Goal: Task Accomplishment & Management: Manage account settings

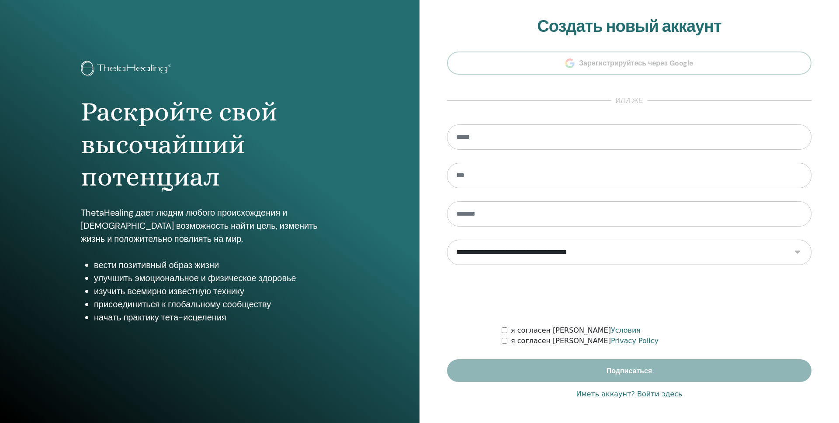
click at [647, 394] on link "Иметь аккаунт? Войти здесь" at bounding box center [629, 394] width 106 height 10
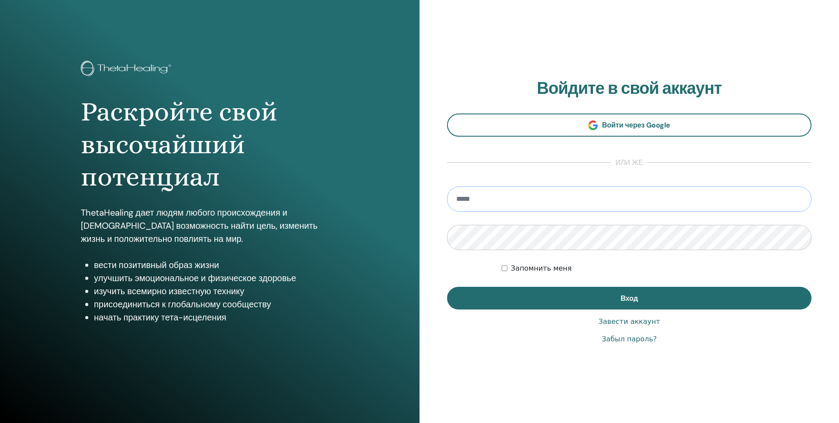
click at [497, 197] on input "email" at bounding box center [629, 199] width 364 height 25
click at [490, 203] on input "email" at bounding box center [629, 199] width 364 height 25
click at [539, 201] on input "**********" at bounding box center [629, 199] width 364 height 25
type input "**********"
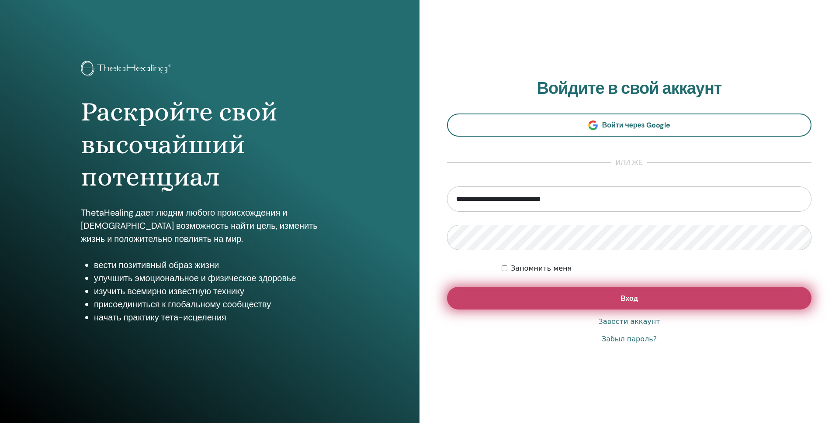
click at [553, 298] on button "Вход" at bounding box center [629, 298] width 364 height 23
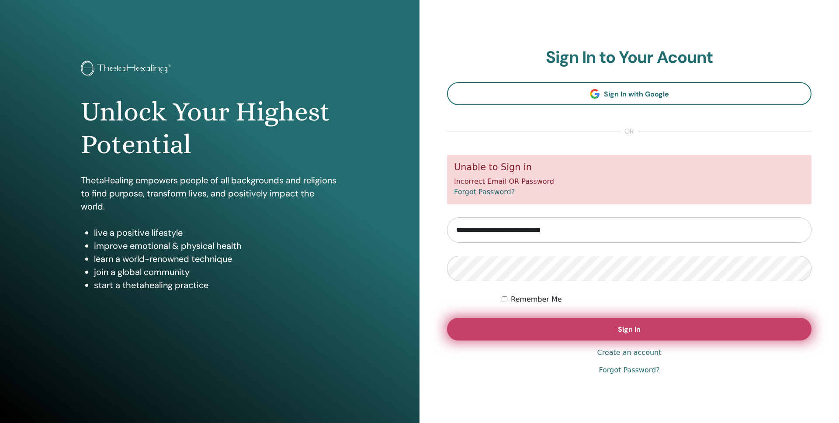
click at [565, 329] on button "Sign In" at bounding box center [629, 329] width 364 height 23
click at [550, 324] on button "Sign In" at bounding box center [629, 329] width 364 height 23
click at [574, 325] on button "Sign In" at bounding box center [629, 329] width 364 height 23
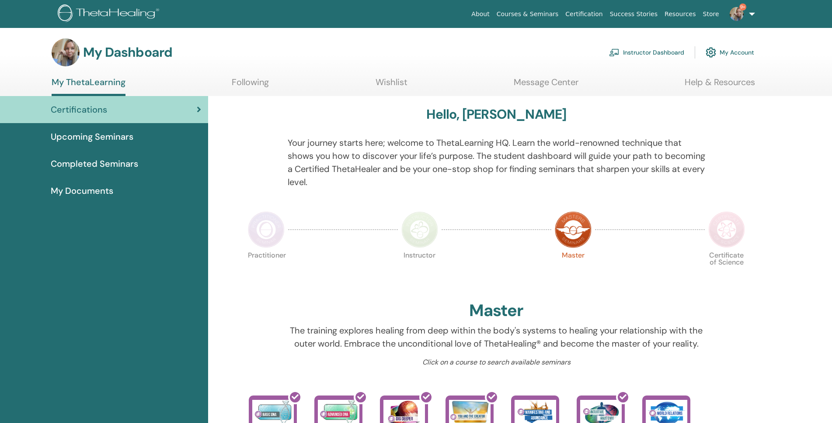
click at [641, 50] on link "Instructor Dashboard" at bounding box center [646, 52] width 75 height 19
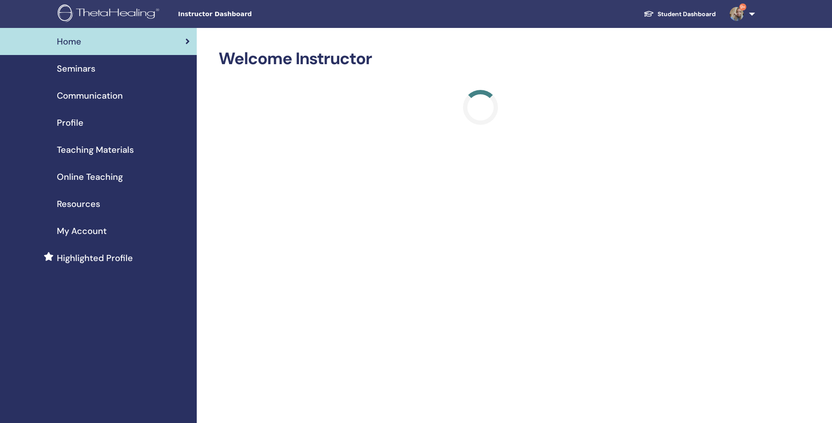
click at [81, 69] on span "Seminars" at bounding box center [76, 68] width 38 height 13
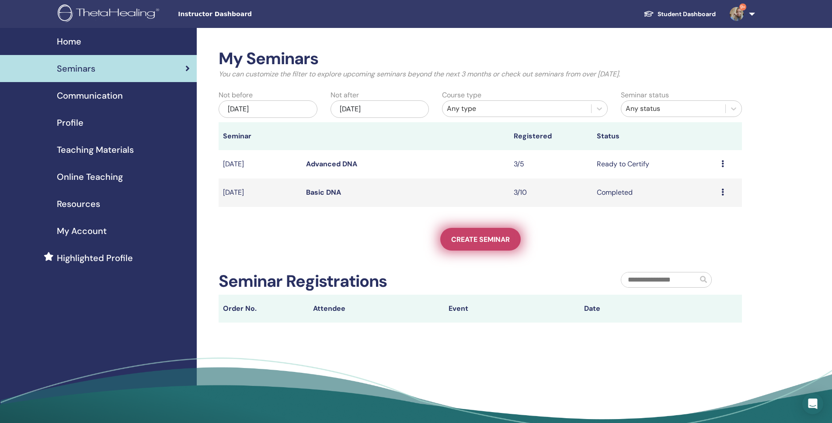
click at [493, 239] on span "Create seminar" at bounding box center [480, 239] width 59 height 9
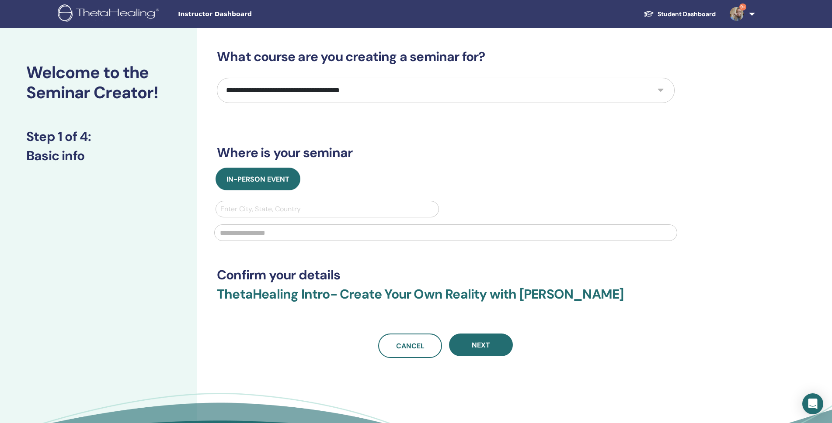
click at [268, 90] on select "**********" at bounding box center [446, 90] width 458 height 25
select select "**"
click at [217, 78] on select "**********" at bounding box center [446, 90] width 458 height 25
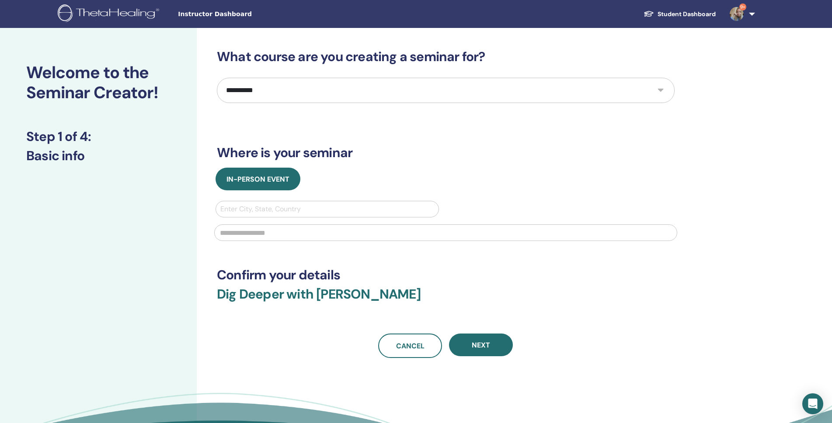
click at [238, 212] on div at bounding box center [327, 209] width 214 height 12
type input "*******"
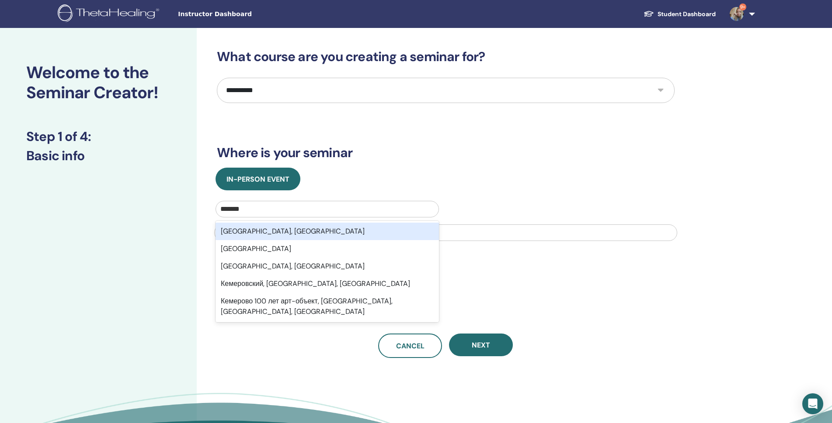
click at [273, 228] on div "[GEOGRAPHIC_DATA], [GEOGRAPHIC_DATA]" at bounding box center [326, 231] width 223 height 17
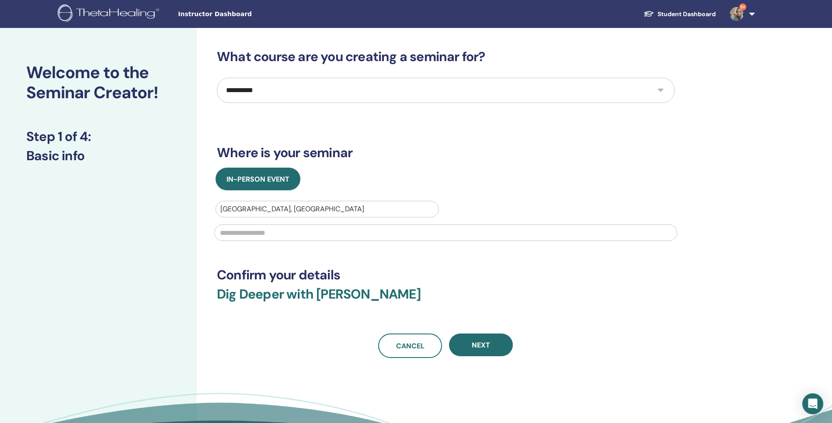
click at [268, 240] on input "text" at bounding box center [445, 233] width 463 height 17
type input "**********"
click at [488, 341] on span "Next" at bounding box center [481, 345] width 18 height 9
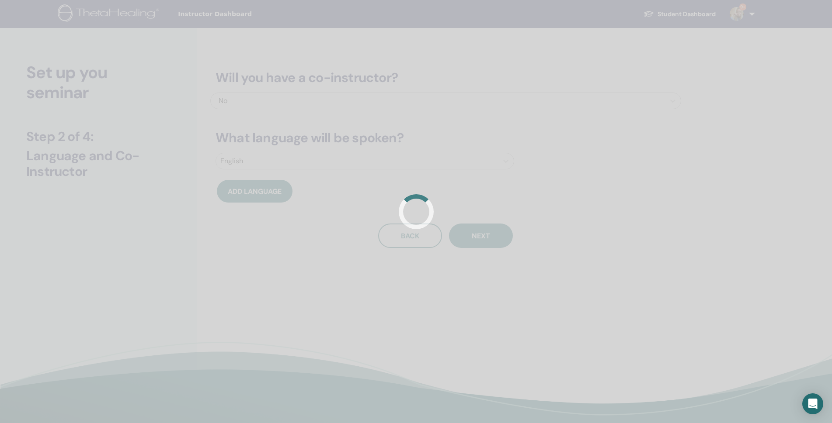
click at [245, 156] on div at bounding box center [416, 211] width 832 height 423
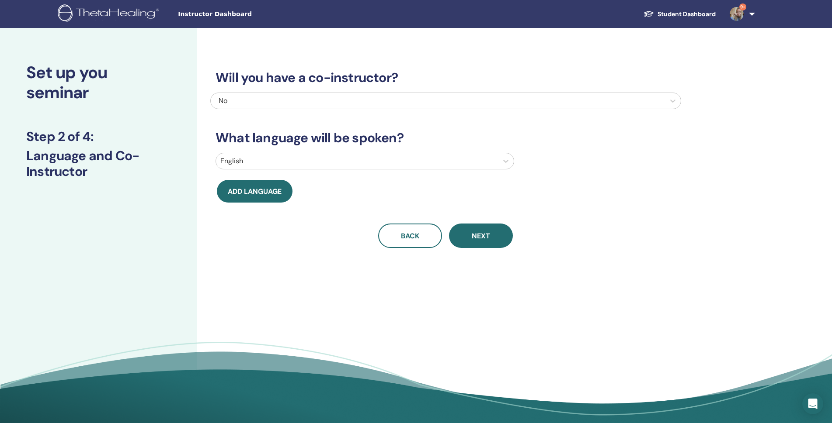
click at [396, 164] on div at bounding box center [356, 161] width 273 height 12
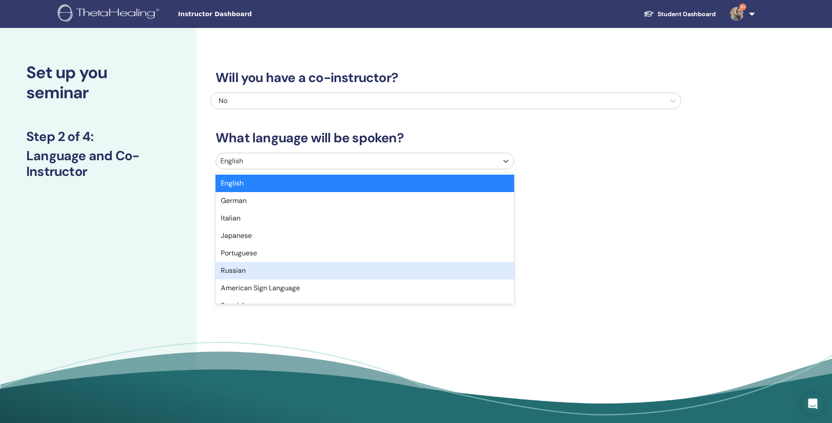
click at [242, 270] on div "Russian" at bounding box center [364, 270] width 298 height 17
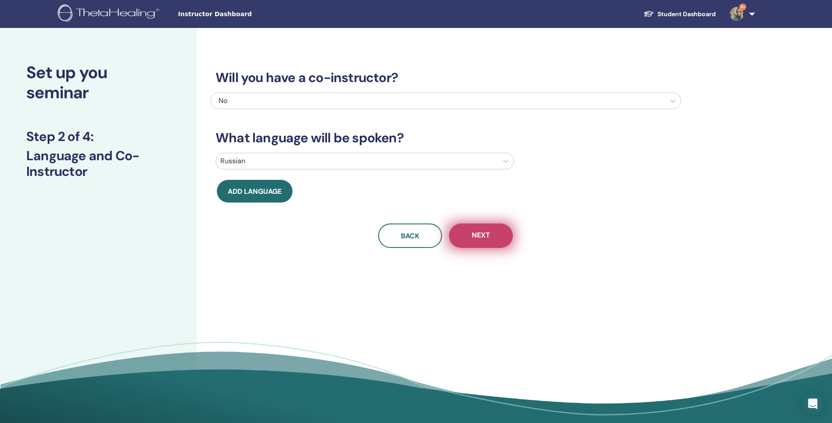
click at [478, 238] on span "Next" at bounding box center [481, 236] width 18 height 11
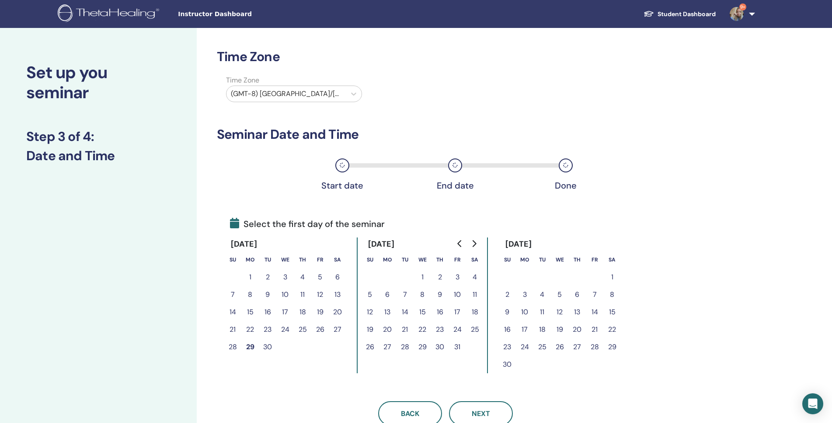
click at [252, 347] on button "29" at bounding box center [249, 347] width 17 height 17
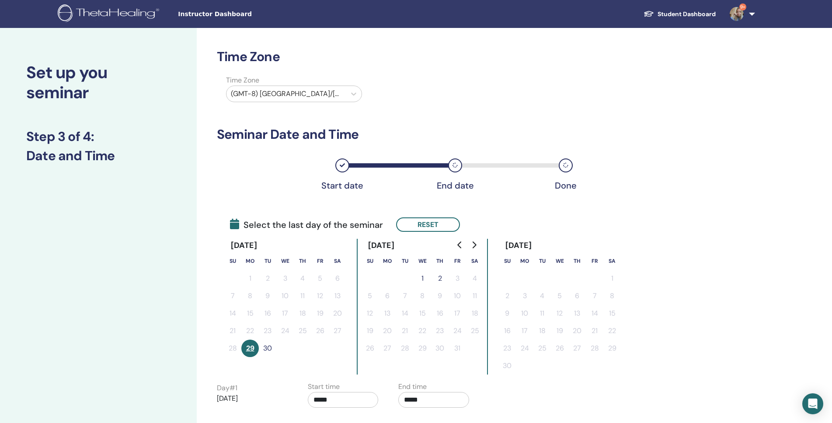
click at [270, 350] on button "30" at bounding box center [267, 348] width 17 height 17
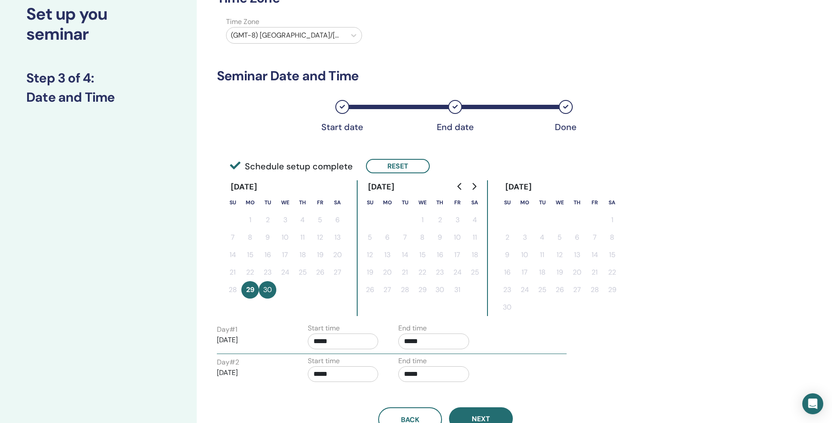
scroll to position [131, 0]
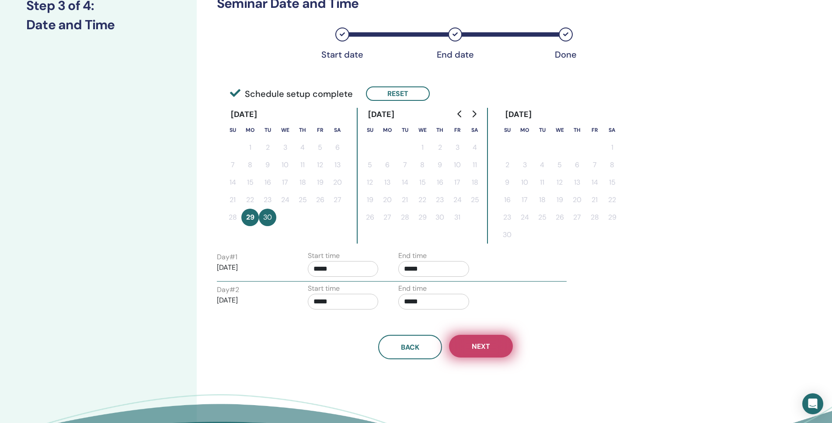
click at [489, 344] on span "Next" at bounding box center [481, 346] width 18 height 9
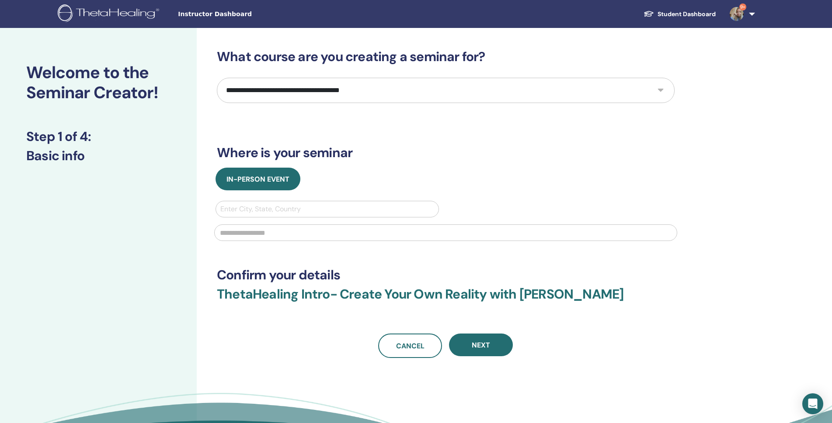
click at [309, 211] on div at bounding box center [327, 209] width 214 height 12
click at [309, 212] on div at bounding box center [327, 209] width 214 height 12
type input "*"
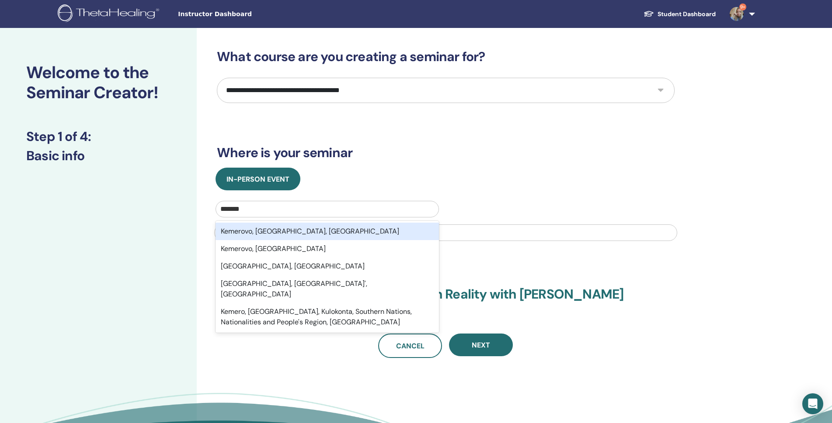
type input "********"
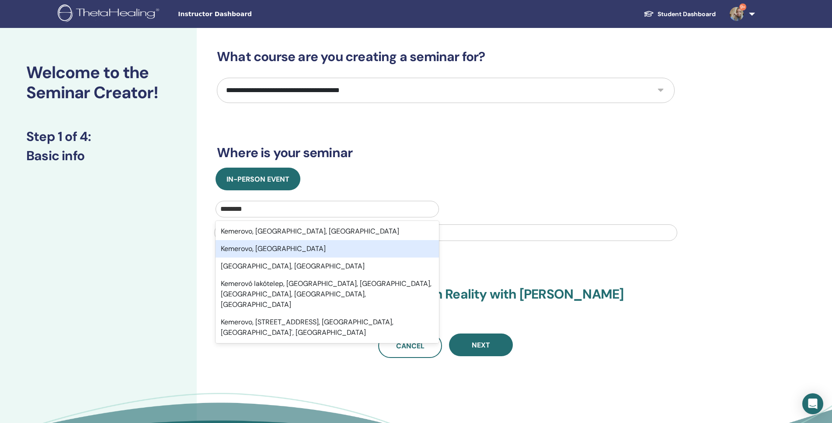
click at [259, 253] on div "Kemerovo, RUS" at bounding box center [326, 248] width 223 height 17
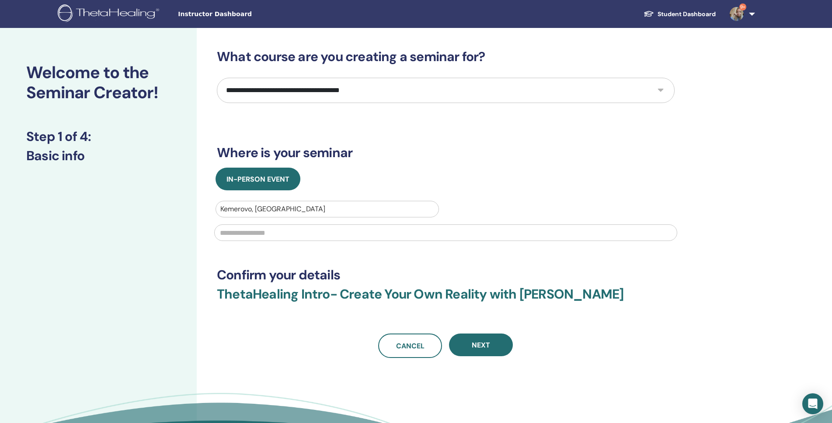
click at [281, 232] on input "text" at bounding box center [445, 233] width 463 height 17
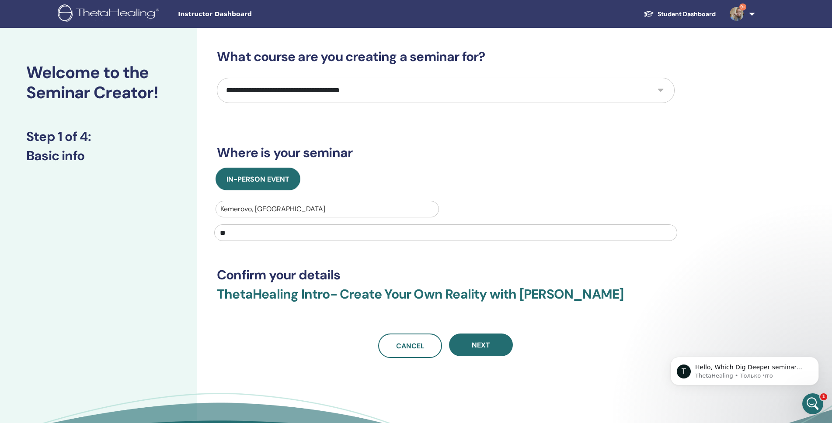
type input "*"
type input "*******"
click at [485, 348] on span "Next" at bounding box center [481, 345] width 18 height 9
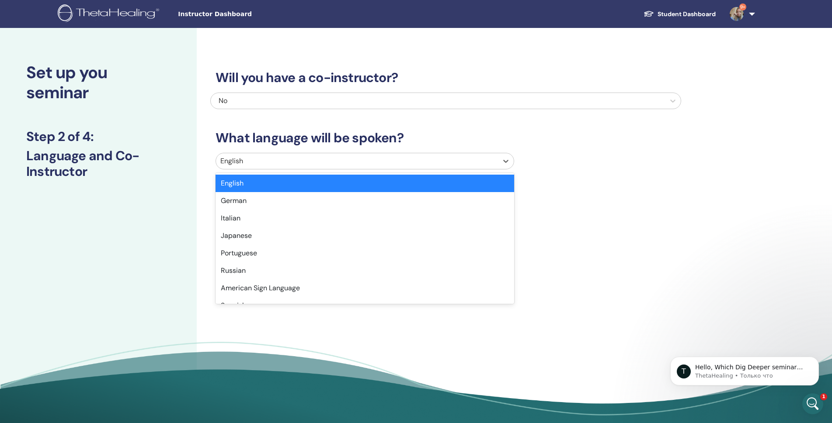
click at [336, 162] on div at bounding box center [356, 161] width 273 height 12
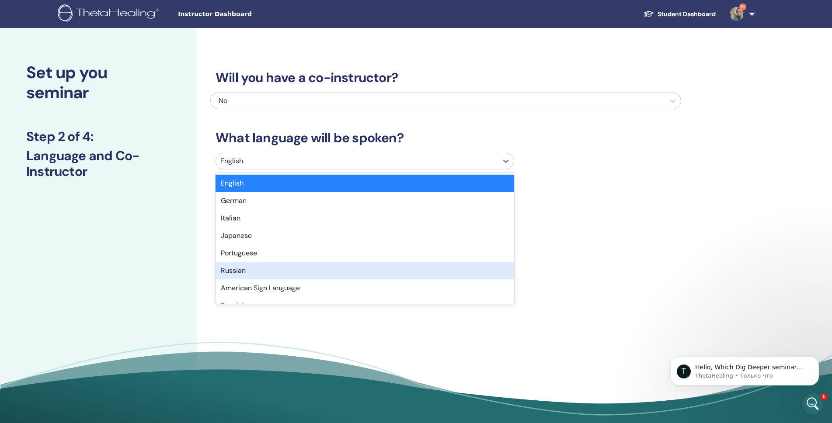
click at [249, 271] on div "Russian" at bounding box center [364, 270] width 298 height 17
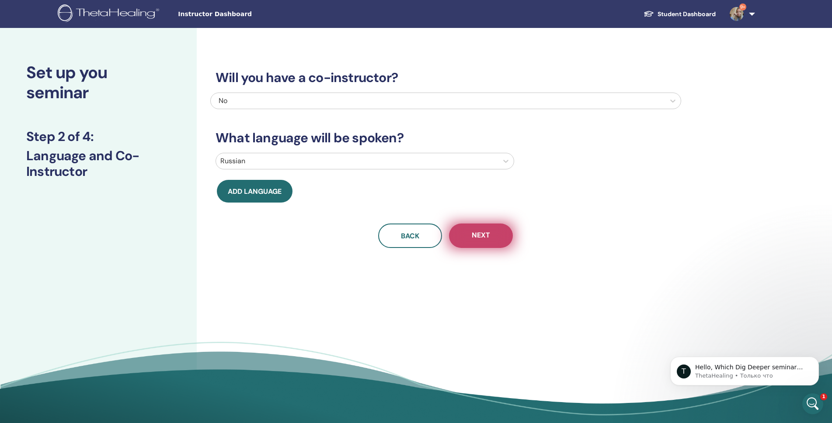
click at [482, 235] on span "Next" at bounding box center [481, 236] width 18 height 11
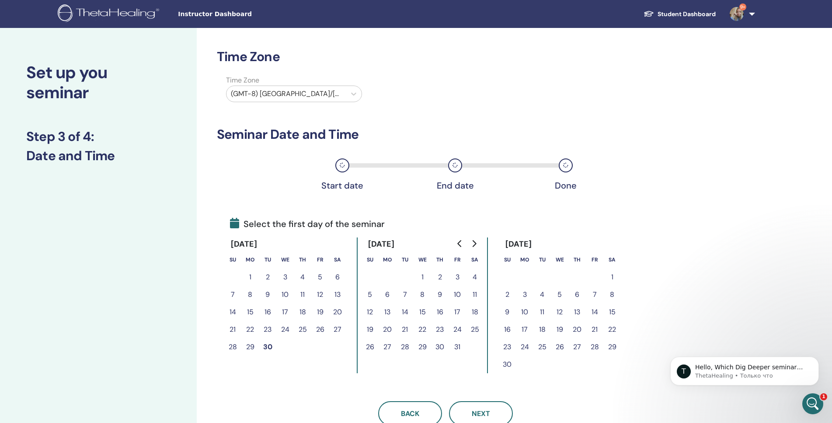
click at [266, 349] on button "30" at bounding box center [267, 347] width 17 height 17
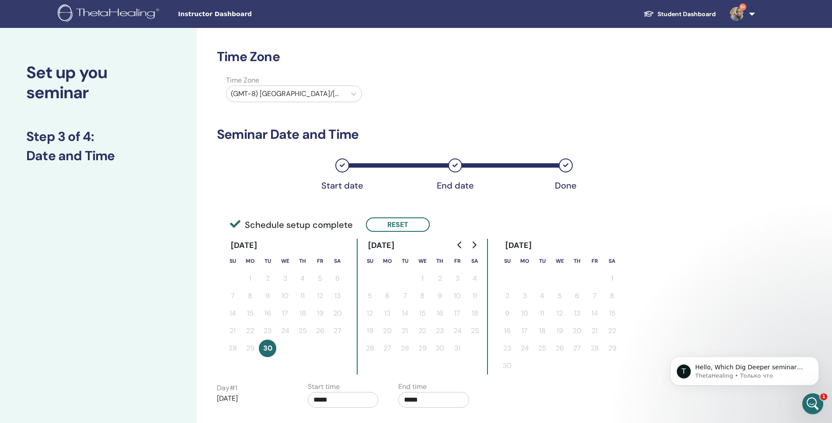
click at [309, 94] on div at bounding box center [286, 94] width 111 height 12
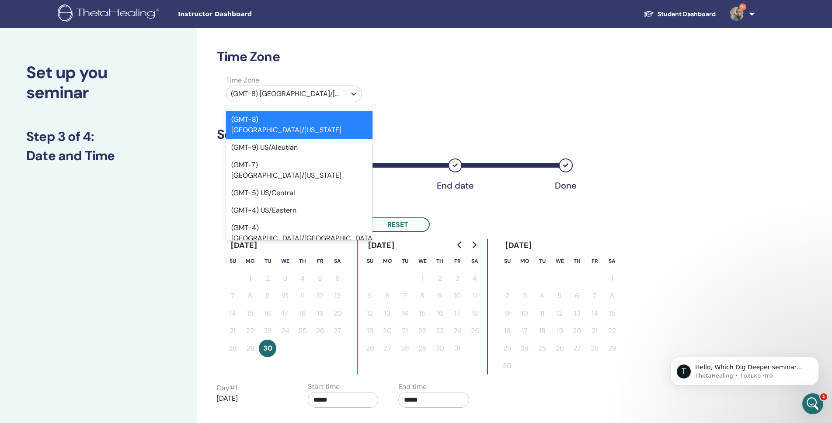
click at [309, 94] on div at bounding box center [286, 94] width 111 height 12
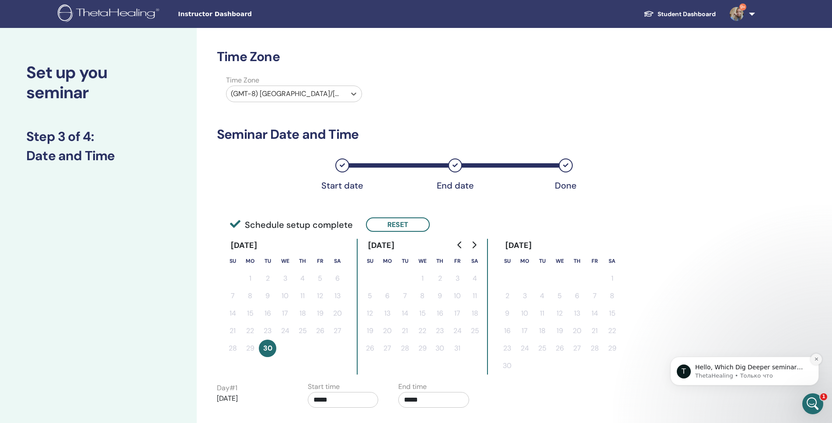
click at [815, 360] on icon "Dismiss notification" at bounding box center [816, 359] width 5 height 5
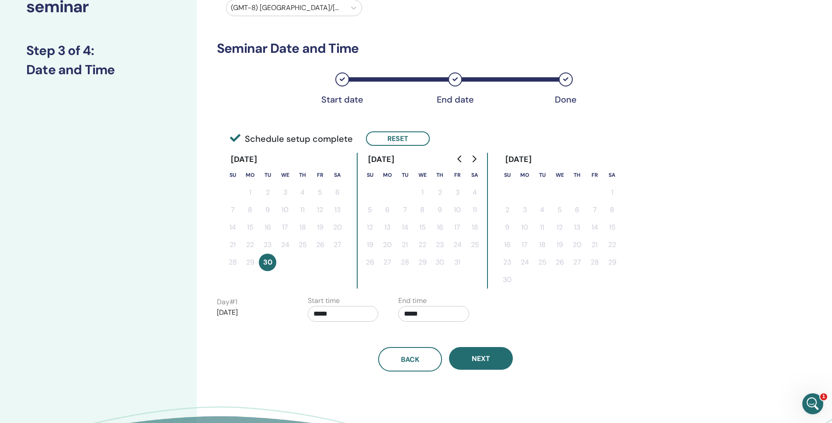
scroll to position [218, 0]
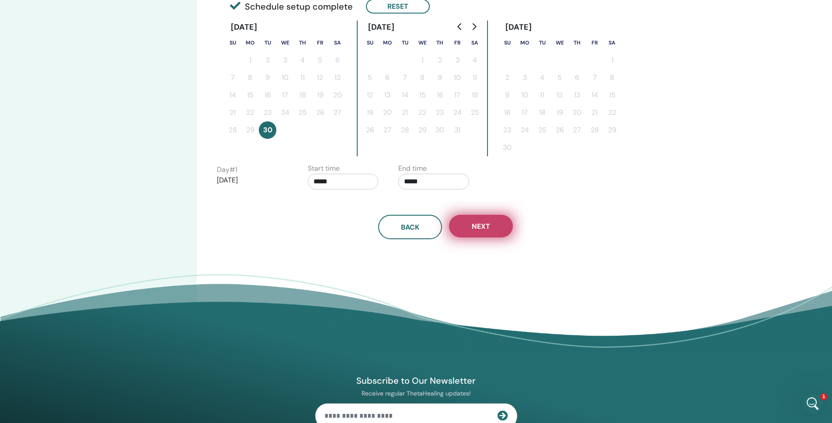
click at [485, 226] on span "Next" at bounding box center [481, 226] width 18 height 9
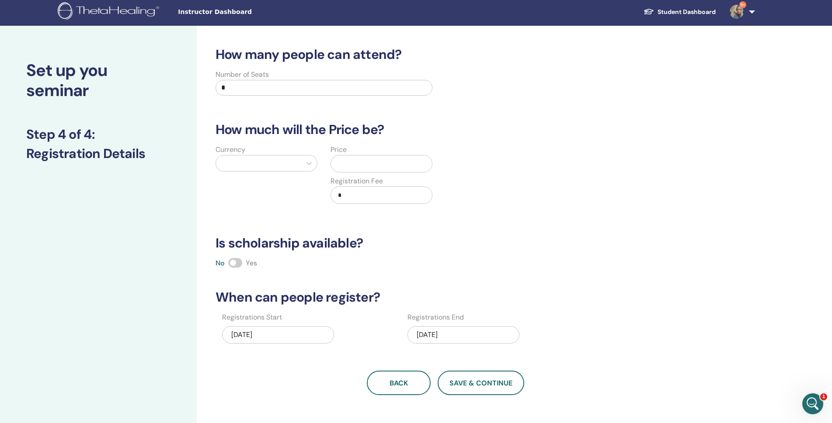
scroll to position [0, 0]
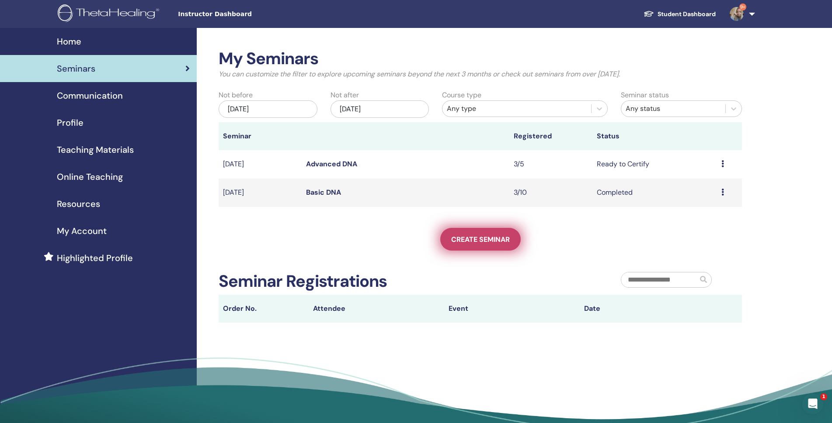
click at [490, 228] on link "Create seminar" at bounding box center [480, 239] width 80 height 23
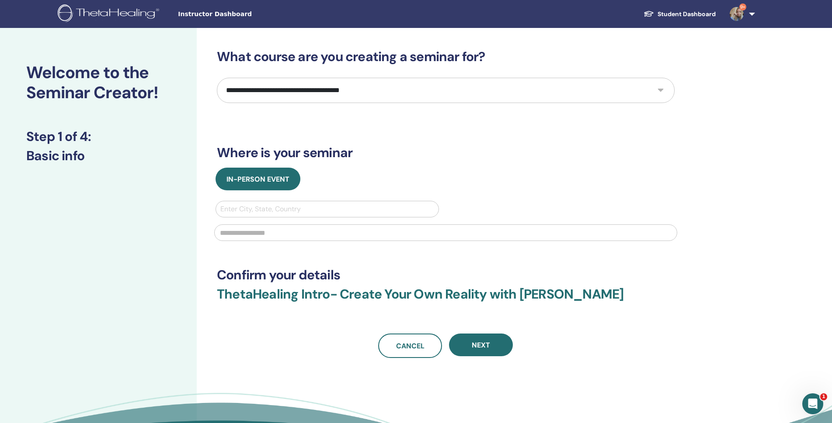
click at [595, 97] on select "**********" at bounding box center [446, 90] width 458 height 25
select select "**"
click at [217, 78] on select "**********" at bounding box center [446, 90] width 458 height 25
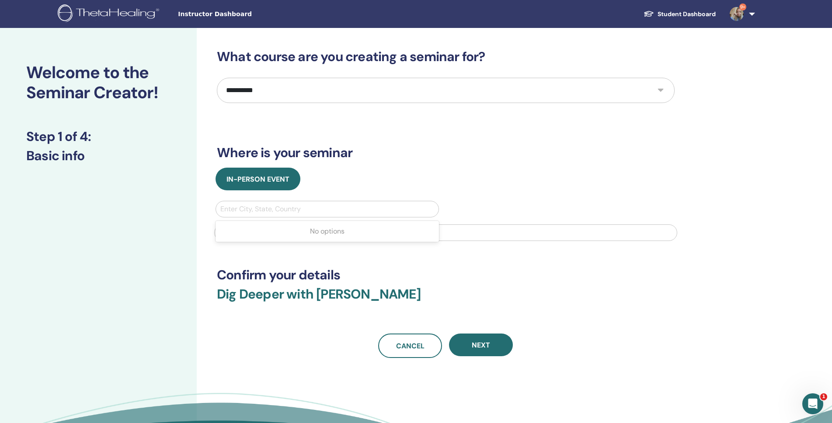
click at [315, 213] on div at bounding box center [327, 209] width 214 height 12
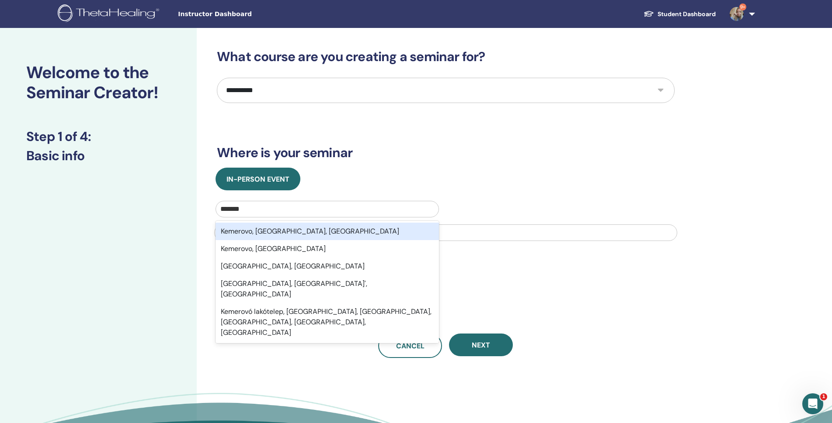
type input "********"
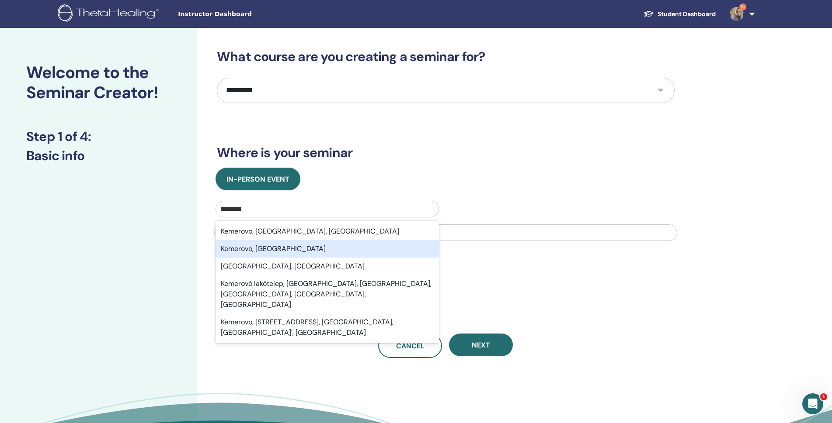
click at [284, 251] on div "Kemerovo, RUS" at bounding box center [326, 248] width 223 height 17
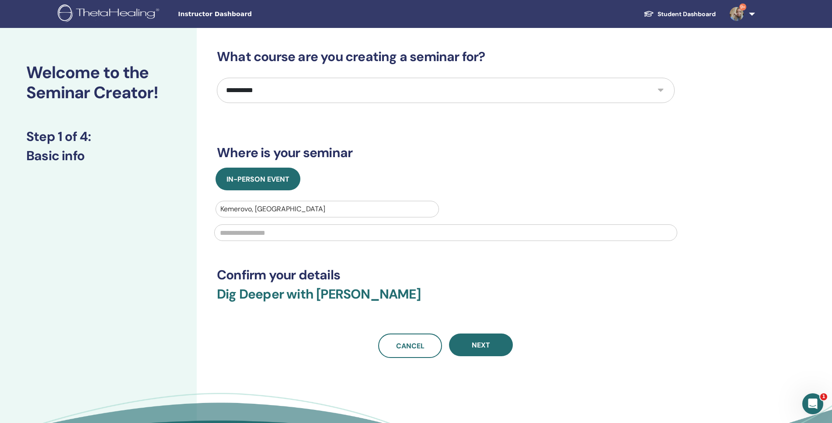
click at [279, 235] on input "text" at bounding box center [445, 233] width 463 height 17
type input "*******"
click at [485, 347] on span "Next" at bounding box center [481, 345] width 18 height 9
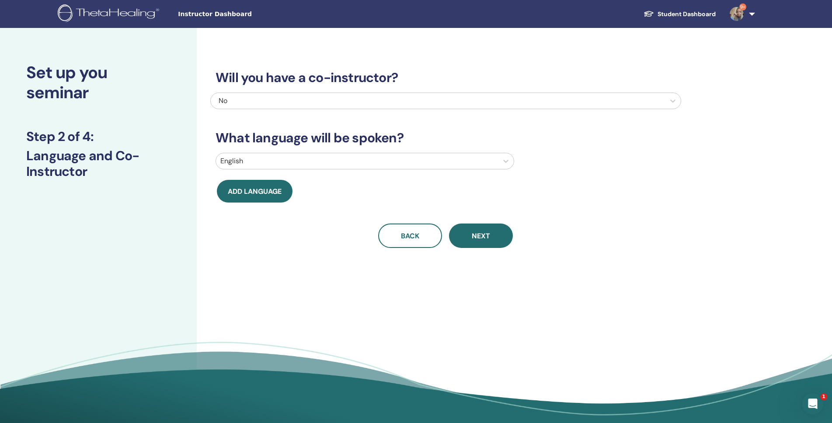
click at [309, 164] on div at bounding box center [356, 161] width 273 height 12
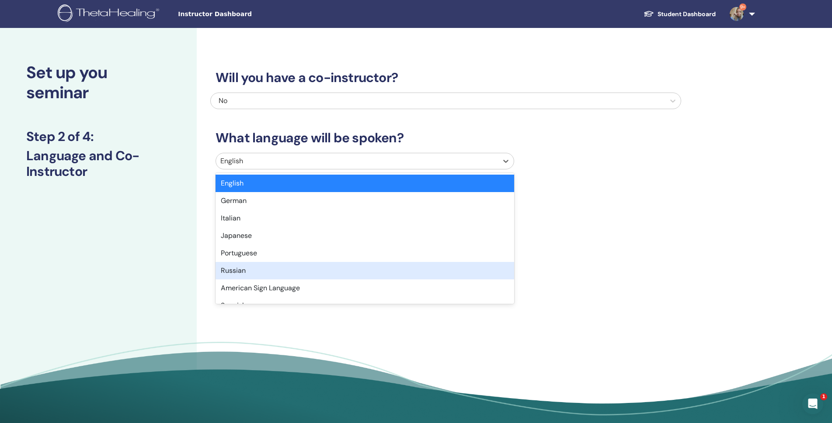
click at [229, 273] on div "Russian" at bounding box center [364, 270] width 298 height 17
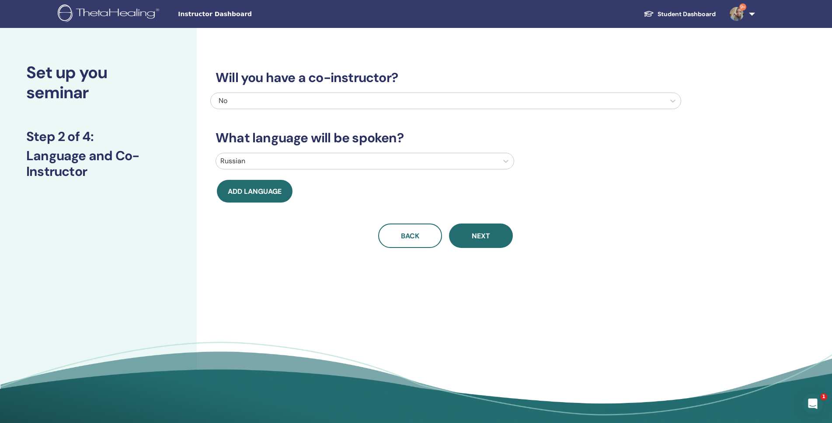
click at [493, 236] on button "Next" at bounding box center [481, 236] width 64 height 24
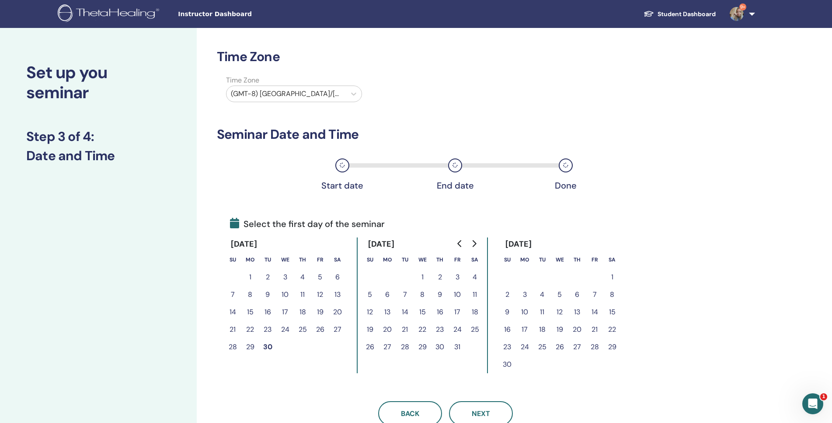
click at [269, 348] on button "30" at bounding box center [267, 347] width 17 height 17
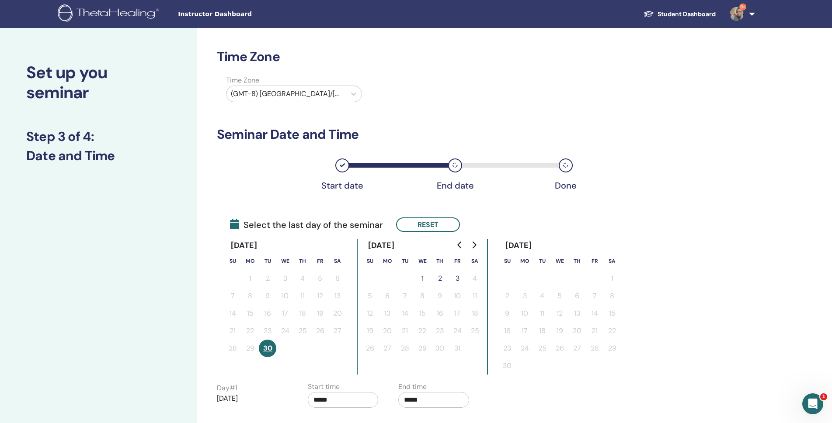
click at [423, 279] on button "1" at bounding box center [421, 278] width 17 height 17
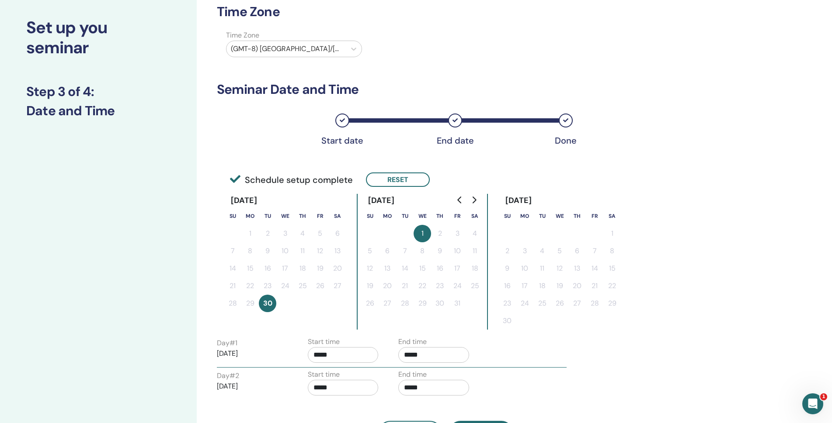
scroll to position [175, 0]
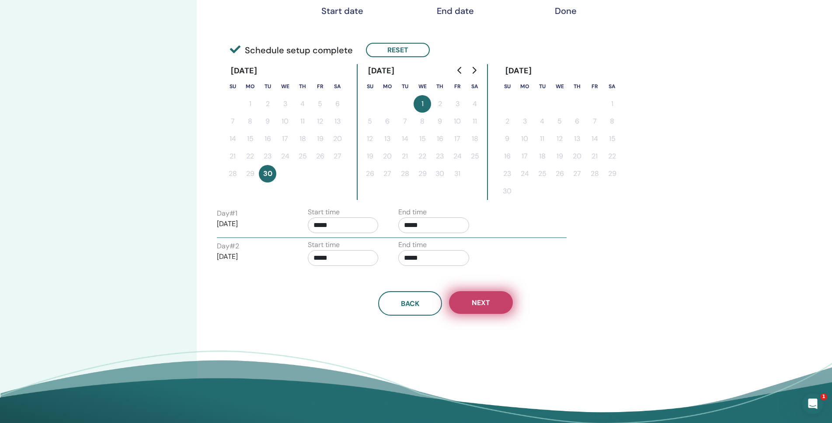
click at [476, 305] on span "Next" at bounding box center [481, 302] width 18 height 9
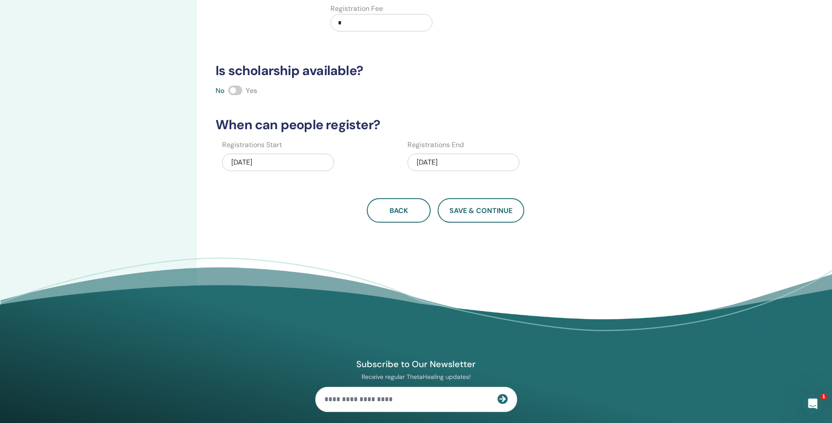
drag, startPoint x: 347, startPoint y: 21, endPoint x: 333, endPoint y: 18, distance: 13.3
click at [333, 18] on div "*" at bounding box center [381, 22] width 102 height 17
type input "*"
click at [691, 202] on div "How many people can attend? Number of Seats * How much will the Price be? Curre…" at bounding box center [474, 99] width 555 height 492
click at [240, 90] on span at bounding box center [235, 91] width 14 height 10
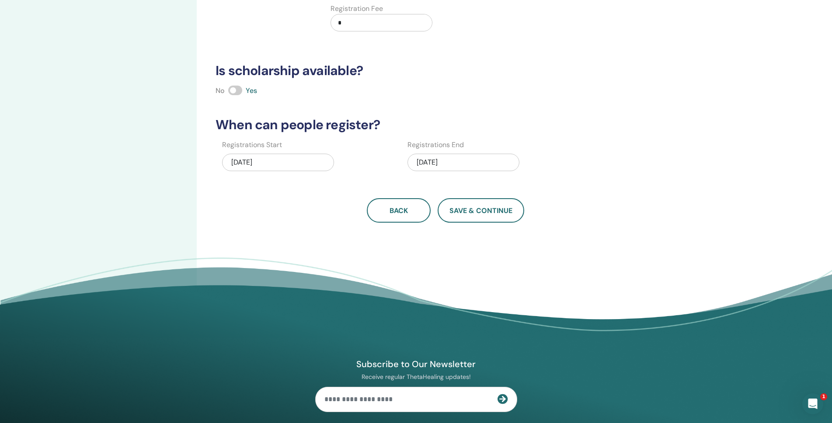
click at [231, 90] on span at bounding box center [235, 91] width 14 height 10
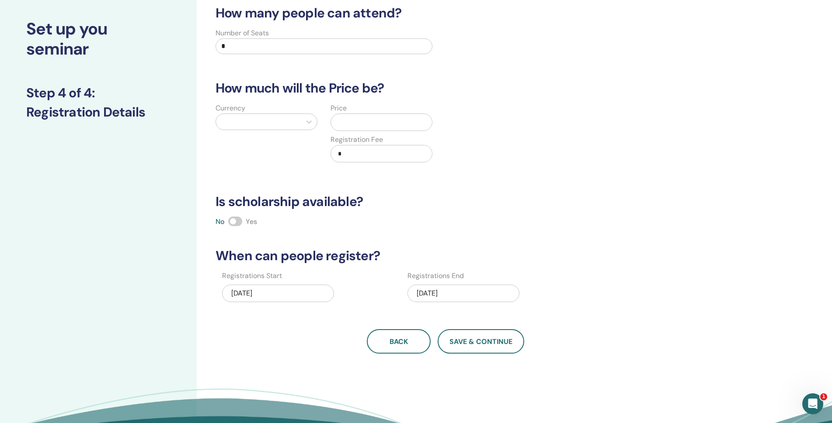
scroll to position [0, 0]
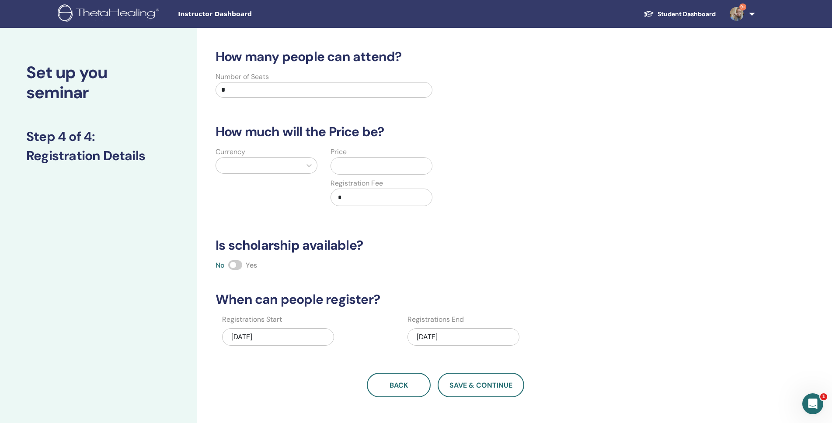
drag, startPoint x: 229, startPoint y: 90, endPoint x: 218, endPoint y: 90, distance: 10.5
click at [219, 90] on input "*" at bounding box center [323, 90] width 217 height 16
type input "*"
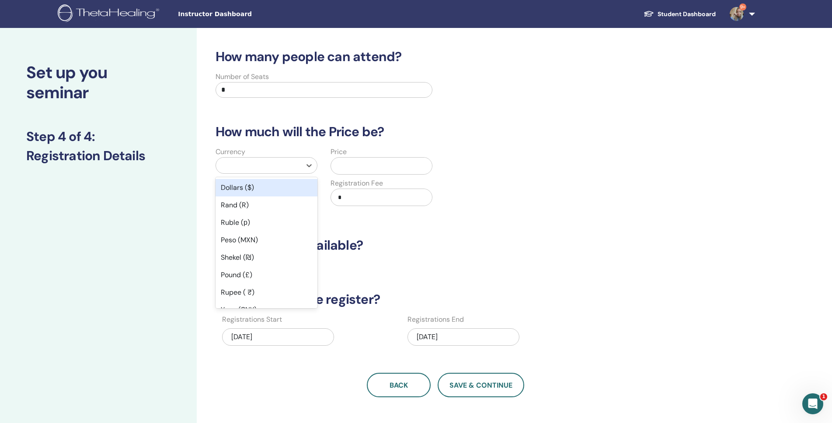
click at [253, 165] on div at bounding box center [258, 165] width 76 height 12
click at [240, 223] on div "Ruble (р)" at bounding box center [266, 222] width 102 height 17
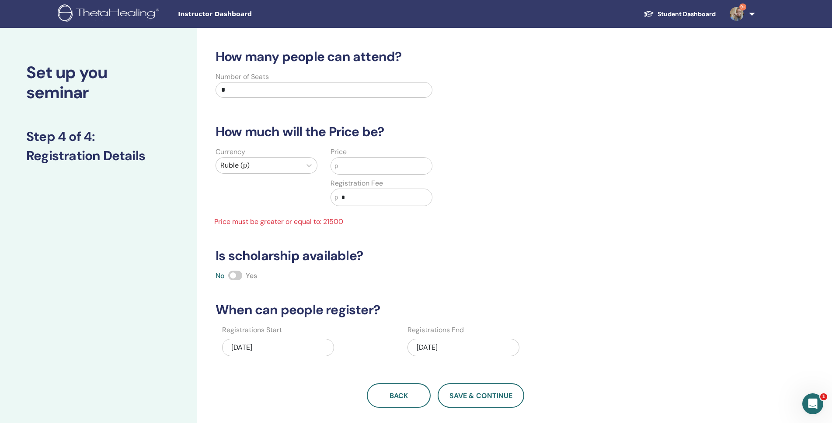
click at [364, 166] on input "text" at bounding box center [385, 166] width 94 height 17
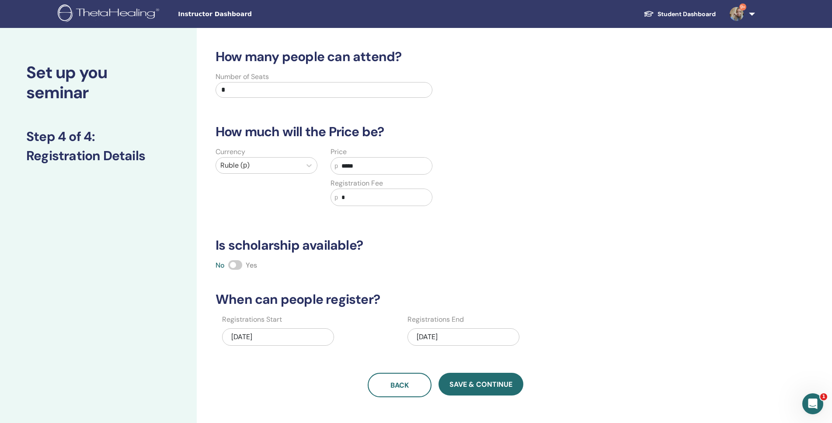
type input "*****"
drag, startPoint x: 322, startPoint y: 200, endPoint x: 317, endPoint y: 200, distance: 4.8
click at [317, 200] on div "Currency Ruble (р) Price р ***** Registration Fee р *" at bounding box center [324, 182] width 230 height 70
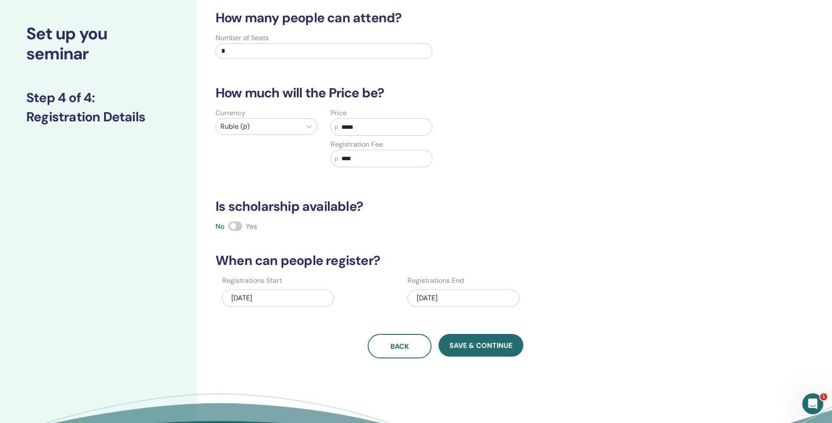
scroll to position [131, 0]
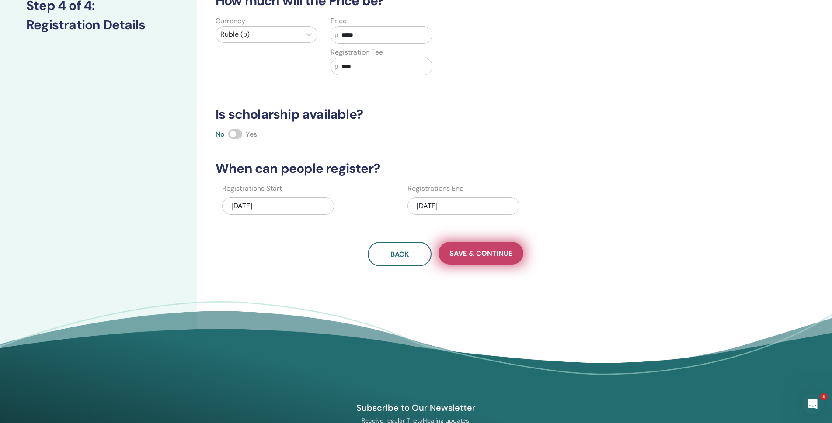
type input "****"
click at [483, 249] on button "Save & Continue" at bounding box center [480, 253] width 85 height 23
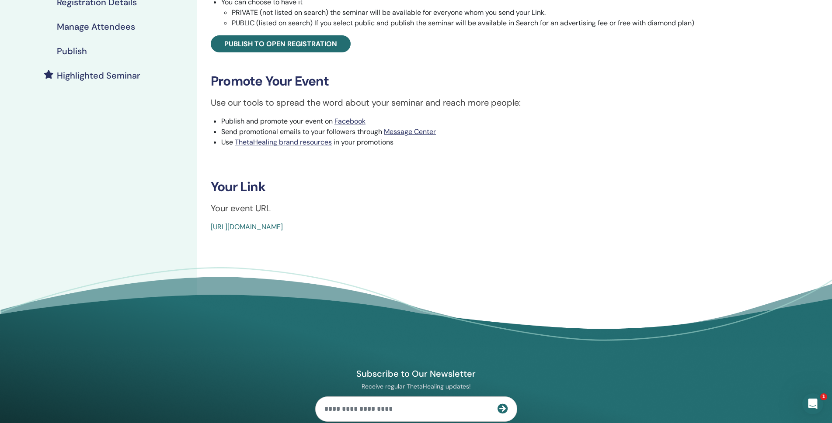
scroll to position [87, 0]
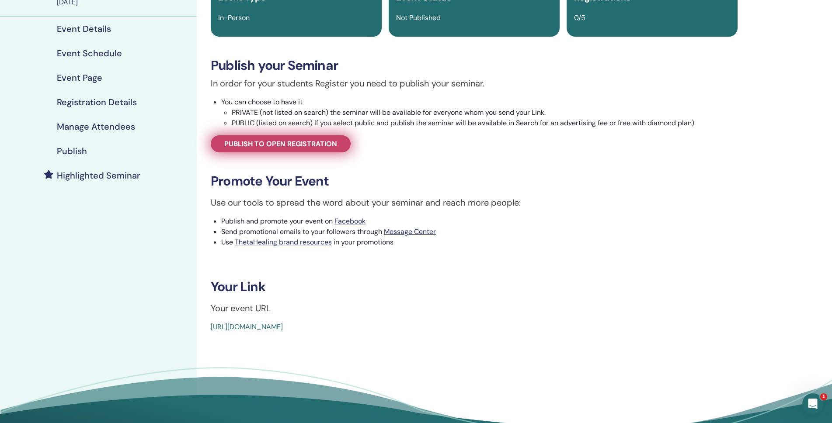
click at [279, 146] on span "Publish to open registration" at bounding box center [280, 143] width 113 height 9
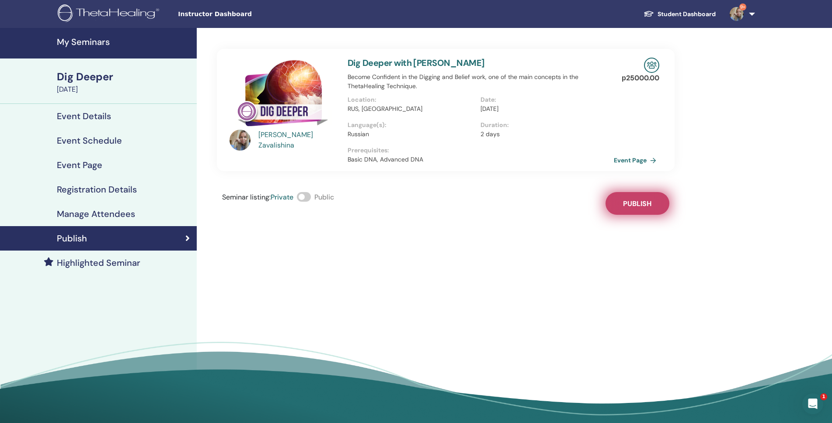
click at [627, 206] on span "Publish" at bounding box center [637, 203] width 28 height 9
click at [623, 162] on link "Event Page" at bounding box center [638, 160] width 46 height 13
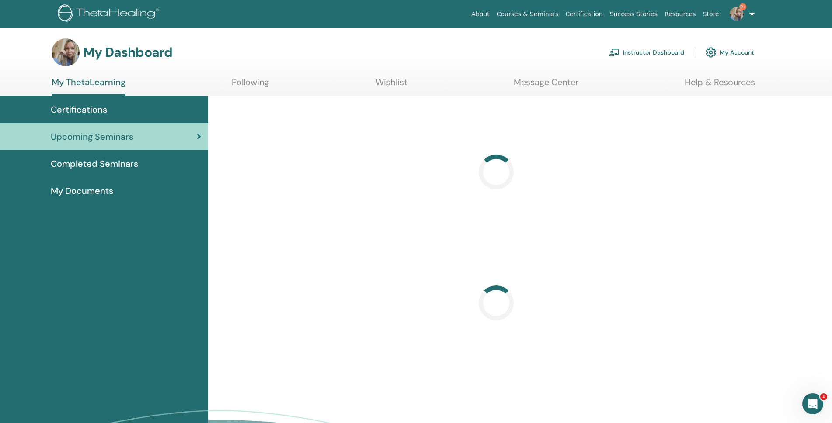
click at [644, 51] on link "Instructor Dashboard" at bounding box center [646, 52] width 75 height 19
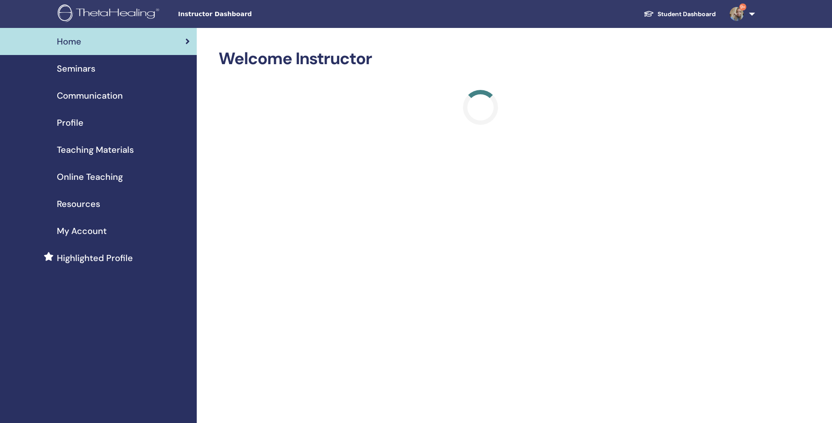
click at [80, 67] on span "Seminars" at bounding box center [76, 68] width 38 height 13
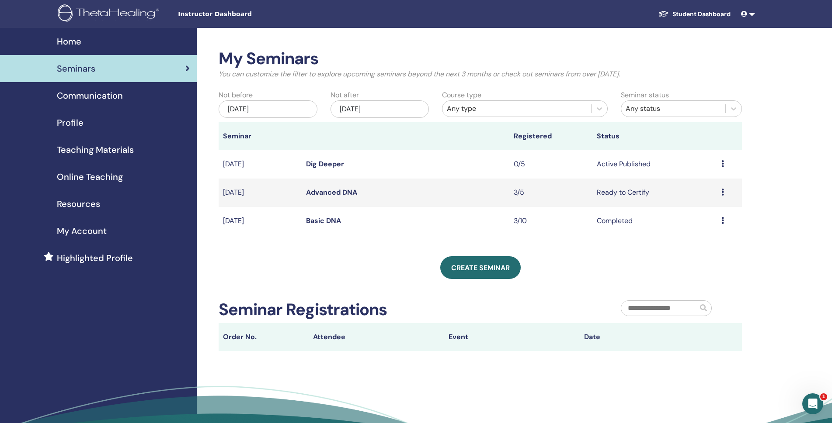
click at [402, 160] on td "Dig Deeper" at bounding box center [406, 164] width 208 height 28
click at [322, 163] on link "Dig Deeper" at bounding box center [325, 163] width 38 height 9
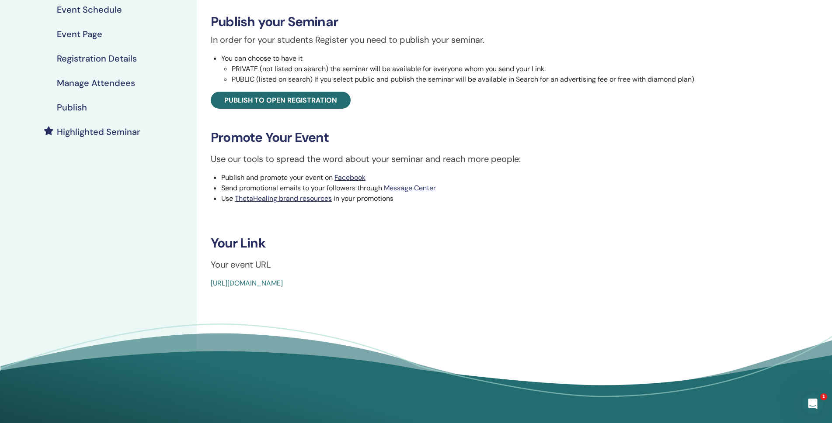
scroll to position [262, 0]
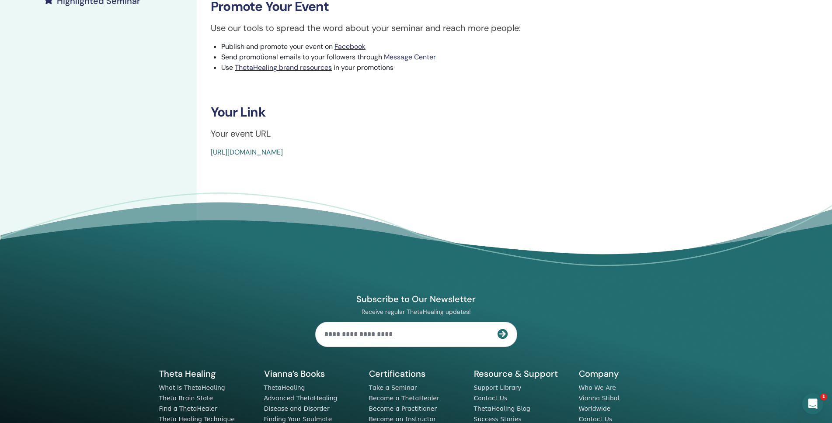
drag, startPoint x: 208, startPoint y: 153, endPoint x: 420, endPoint y: 161, distance: 212.5
click at [420, 161] on div "Dig Deeper Event Type In-Person Event Status Active Published Registrations 0/5…" at bounding box center [474, 23] width 555 height 514
copy link "https://www.thetahealing.com/seminar-378813-details.html"
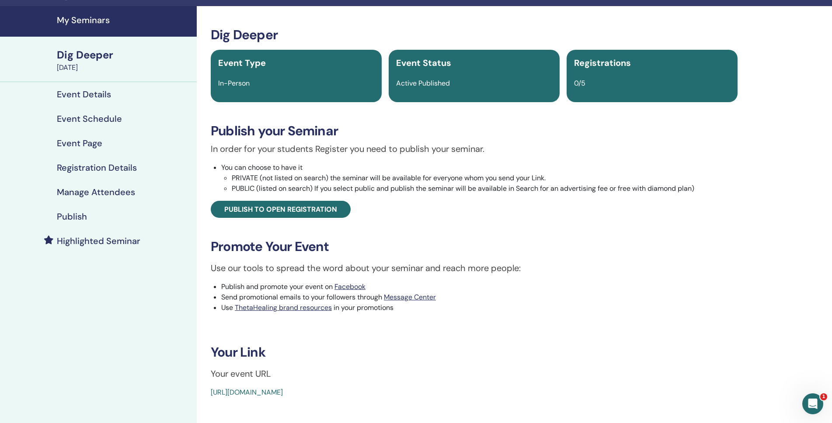
scroll to position [0, 0]
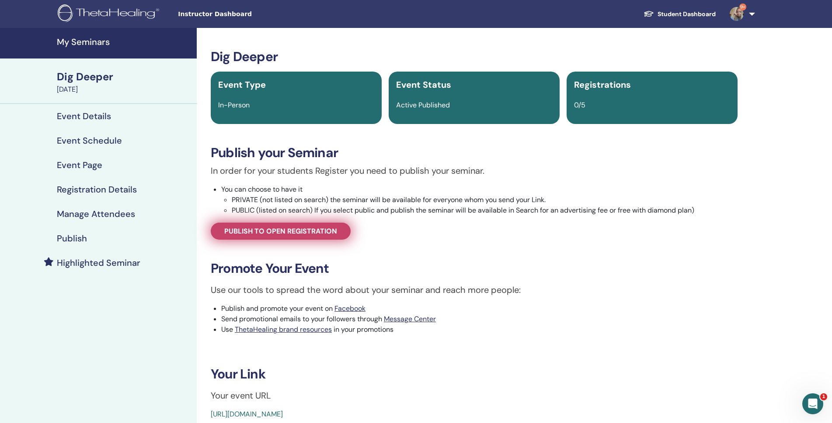
click at [310, 237] on link "Publish to open registration" at bounding box center [281, 231] width 140 height 17
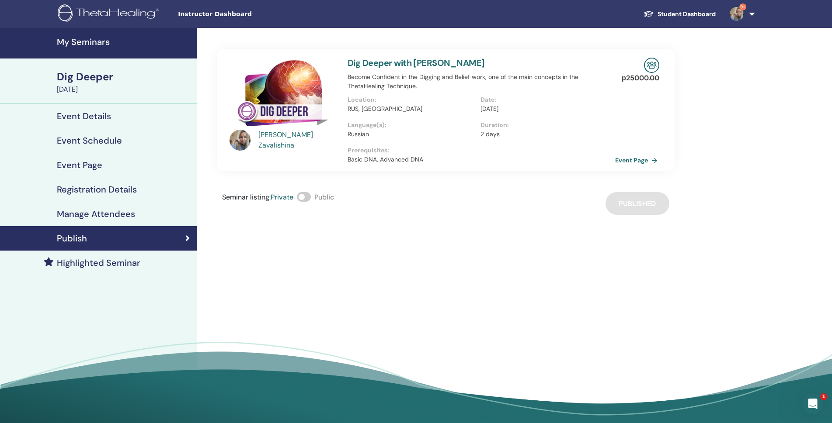
click at [637, 158] on link "Event Page" at bounding box center [638, 160] width 46 height 13
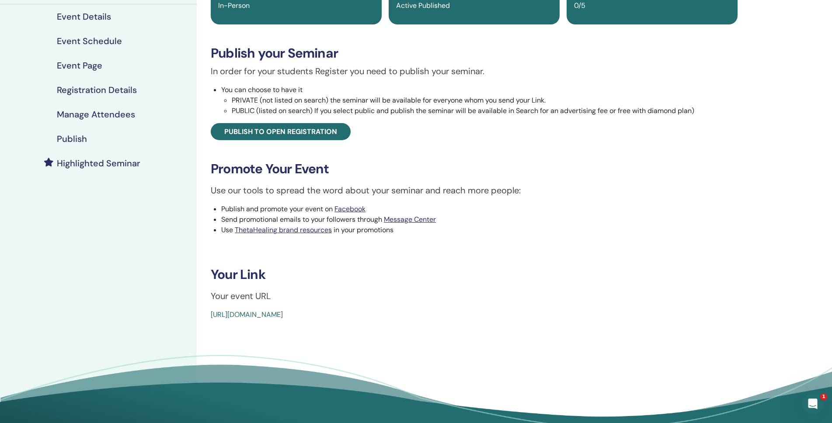
scroll to position [87, 0]
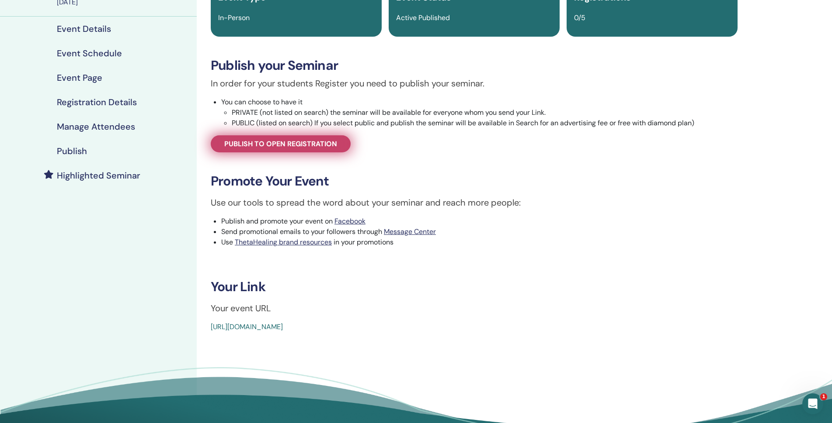
click at [287, 146] on span "Publish to open registration" at bounding box center [280, 143] width 113 height 9
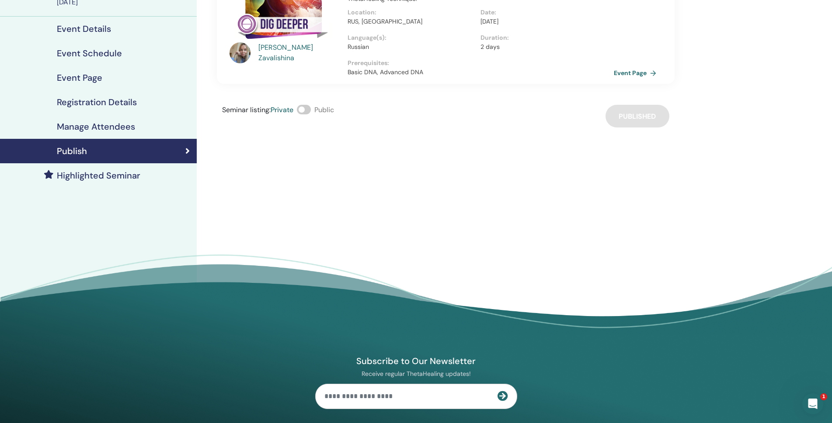
click at [306, 109] on span at bounding box center [304, 110] width 14 height 10
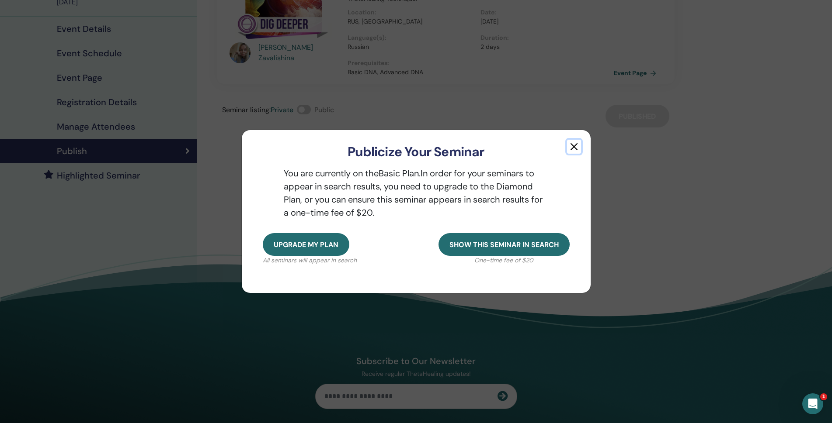
click at [576, 142] on button "button" at bounding box center [574, 147] width 14 height 14
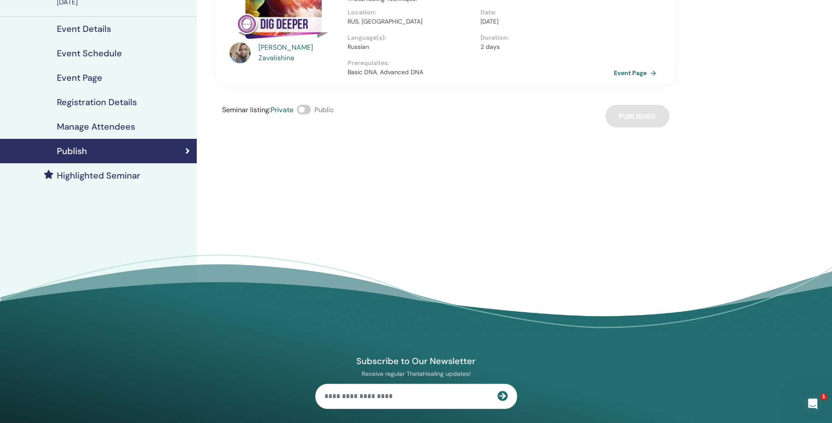
click at [650, 112] on div "Seminar listing : Private Public Published" at bounding box center [446, 116] width 458 height 23
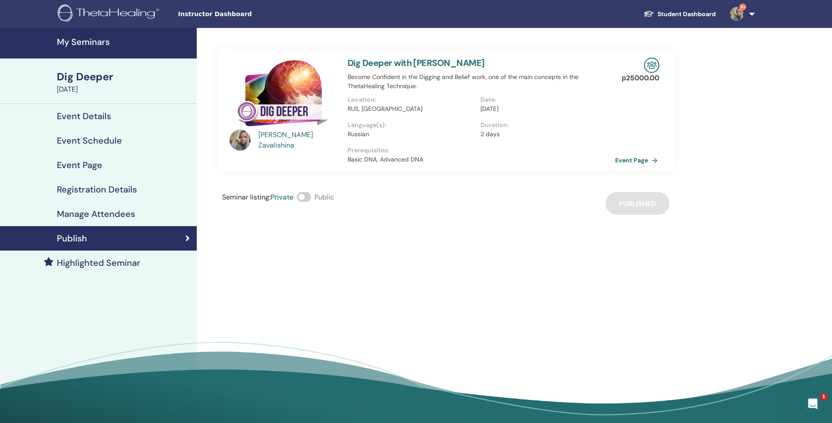
click at [635, 159] on link "Event Page" at bounding box center [638, 160] width 46 height 13
click at [70, 46] on h4 "My Seminars" at bounding box center [124, 42] width 135 height 10
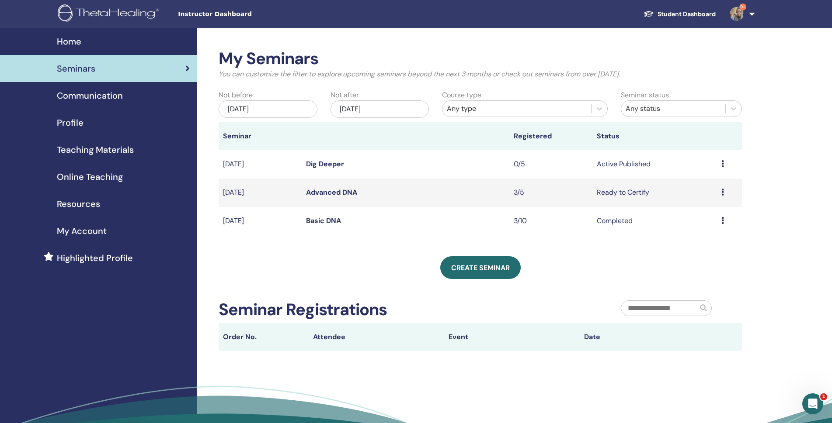
click at [316, 163] on link "Dig Deeper" at bounding box center [325, 163] width 38 height 9
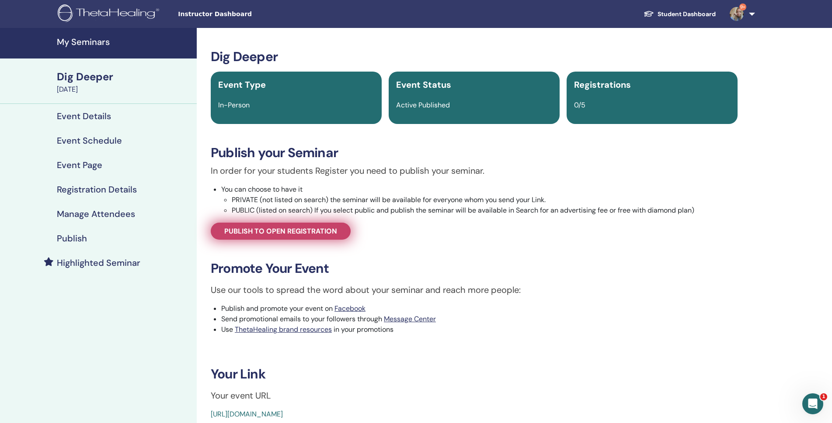
click at [283, 230] on span "Publish to open registration" at bounding box center [280, 231] width 113 height 9
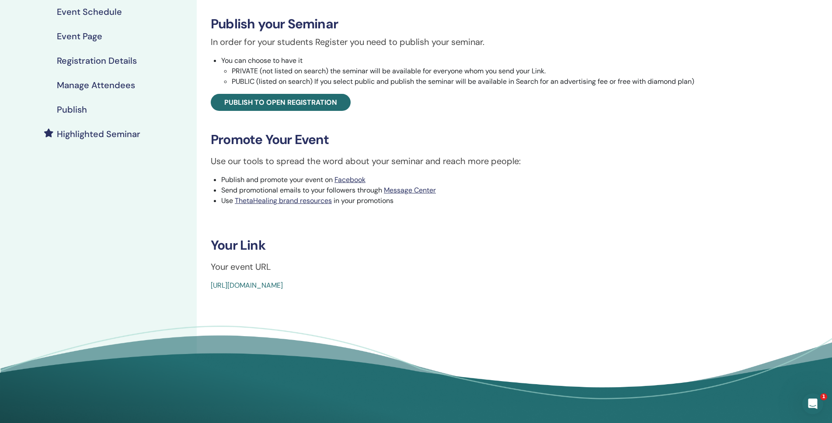
scroll to position [218, 0]
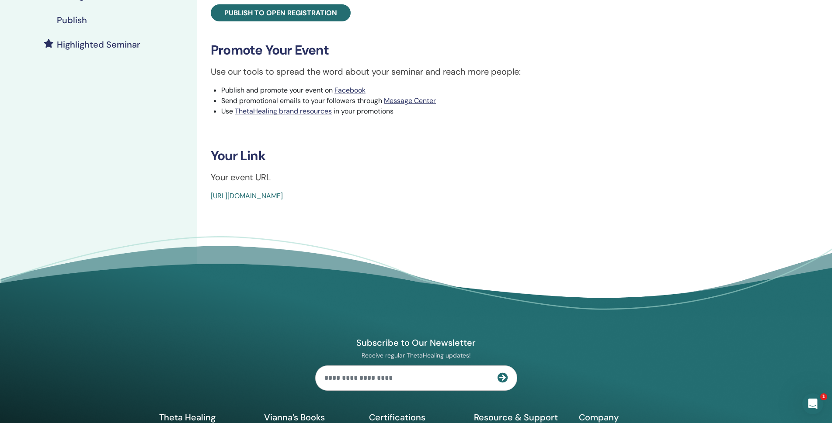
click at [283, 194] on link "https://www.thetahealing.com/seminar-378813-details.html" at bounding box center [247, 195] width 72 height 9
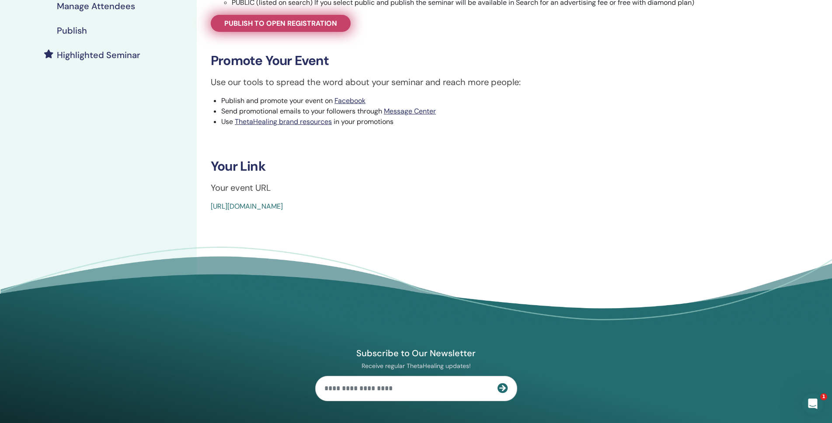
click at [317, 23] on span "Publish to open registration" at bounding box center [280, 23] width 113 height 9
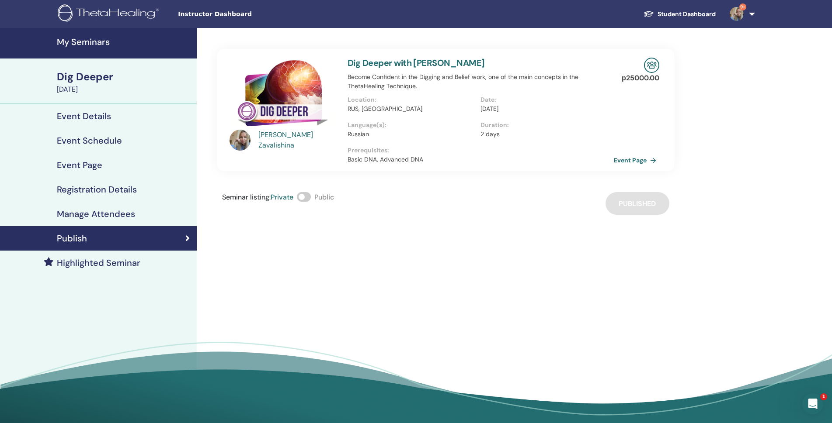
click at [287, 197] on span "Private" at bounding box center [281, 197] width 23 height 9
click at [308, 196] on span at bounding box center [304, 197] width 14 height 10
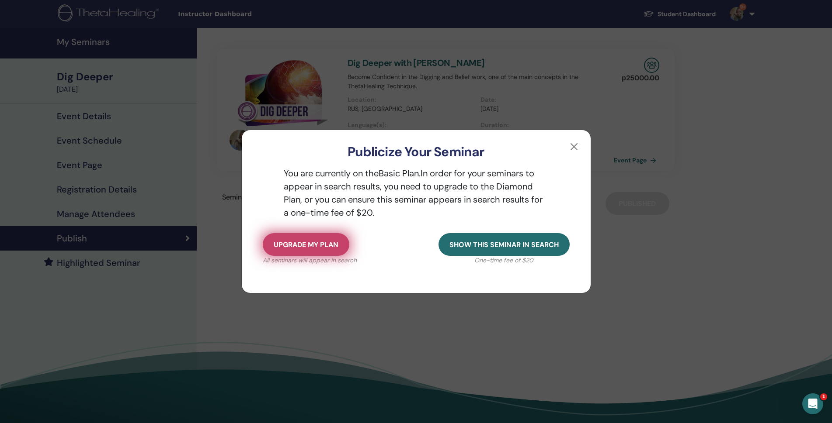
click at [327, 239] on button "Upgrade my plan" at bounding box center [306, 244] width 87 height 23
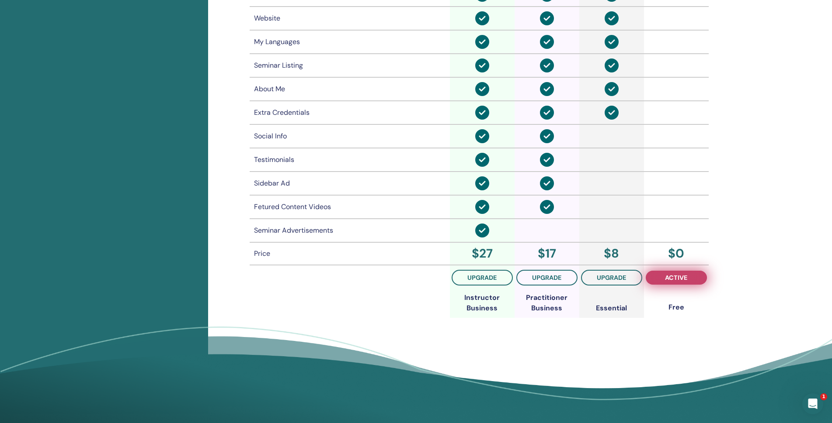
click at [683, 278] on span "active" at bounding box center [676, 277] width 22 height 7
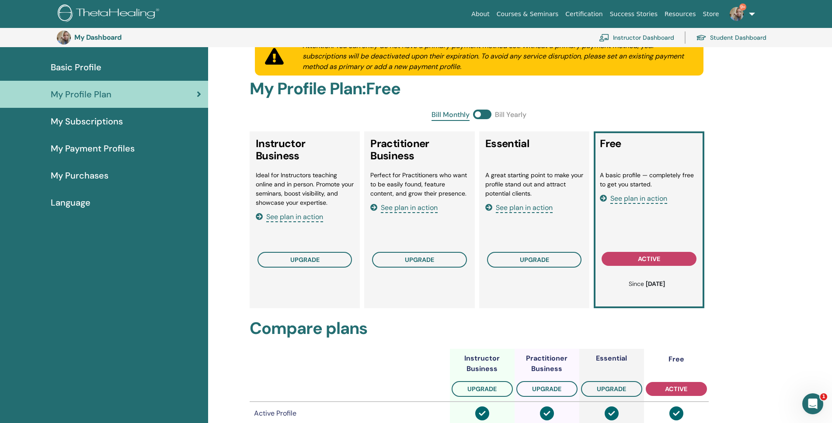
scroll to position [63, 0]
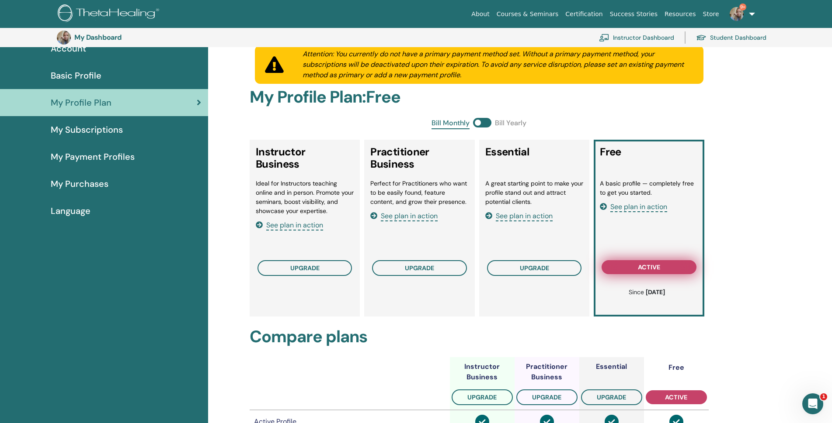
click at [645, 268] on span "active" at bounding box center [649, 267] width 22 height 7
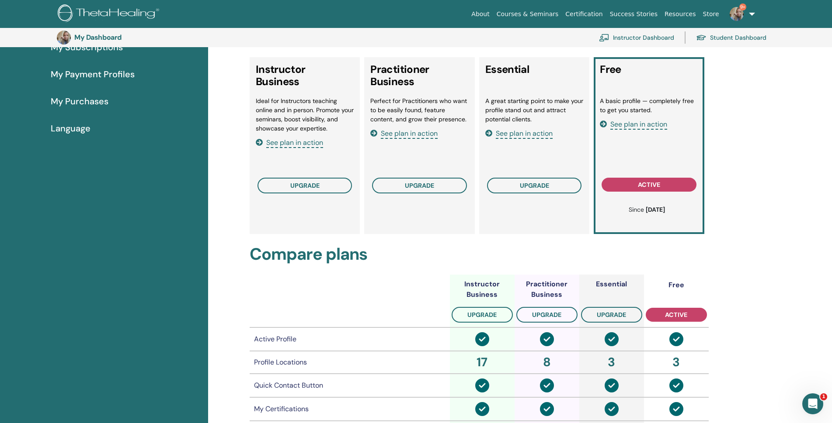
scroll to position [0, 0]
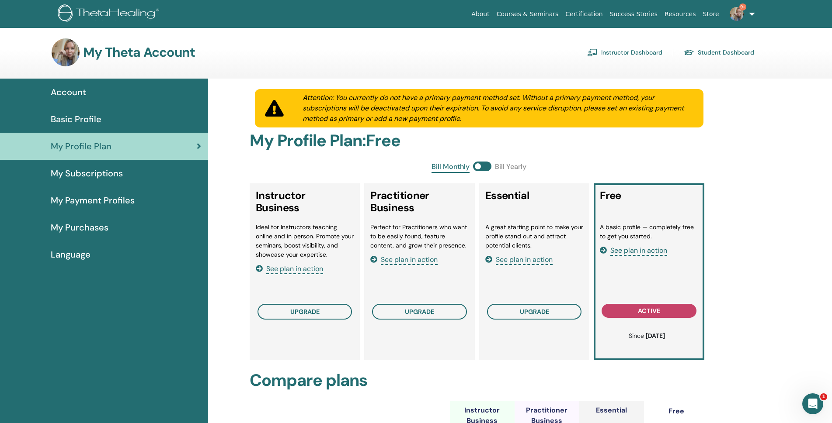
click at [73, 91] on span "Account" at bounding box center [68, 92] width 35 height 13
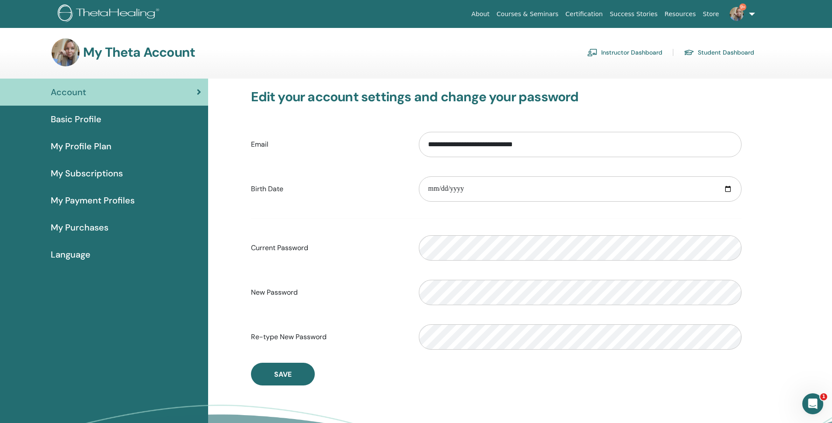
click at [636, 49] on link "Instructor Dashboard" at bounding box center [624, 52] width 75 height 14
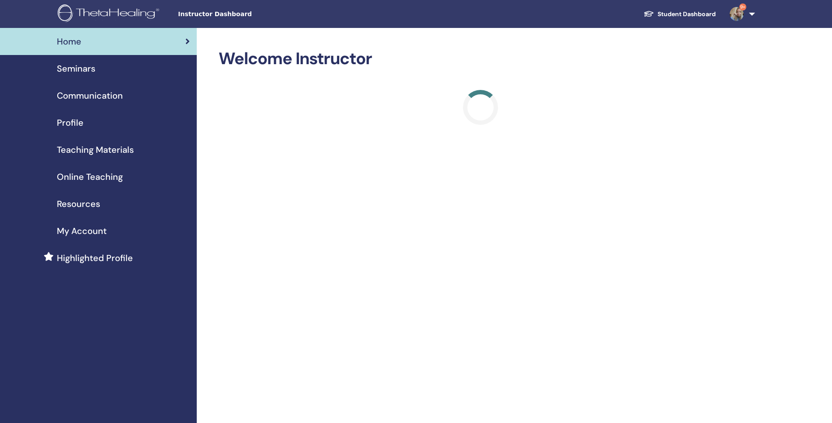
click at [80, 66] on span "Seminars" at bounding box center [76, 68] width 38 height 13
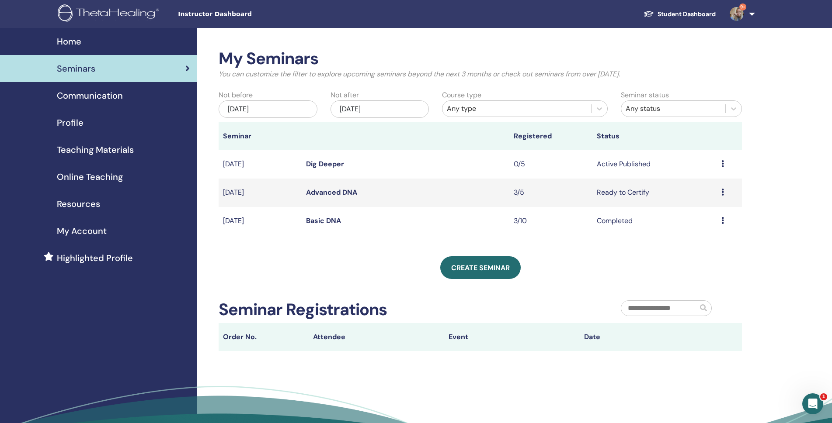
click at [721, 163] on icon at bounding box center [722, 163] width 3 height 7
click at [686, 182] on link "Edit" at bounding box center [686, 183] width 13 height 9
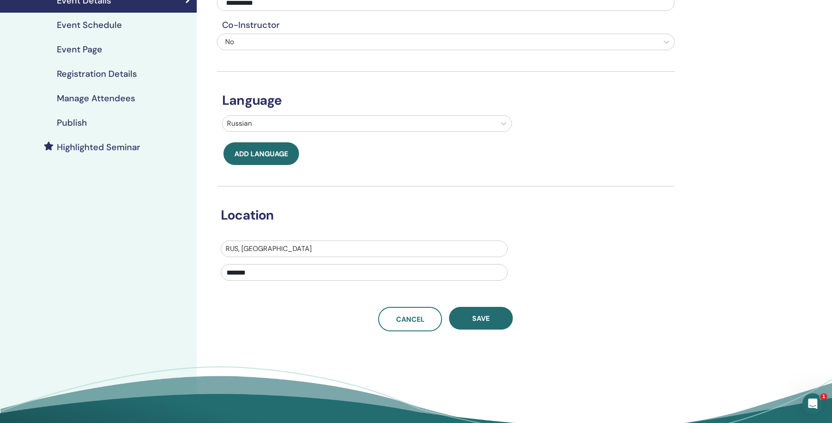
scroll to position [131, 0]
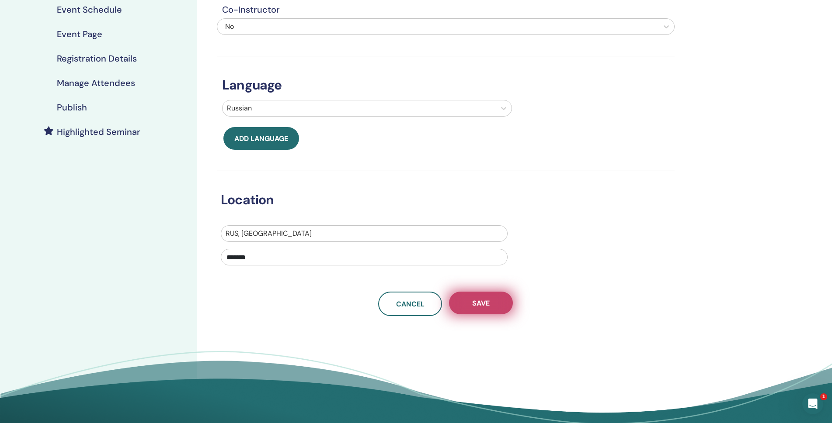
click at [492, 302] on button "Save" at bounding box center [481, 303] width 64 height 23
click at [489, 299] on span "Save" at bounding box center [480, 303] width 17 height 9
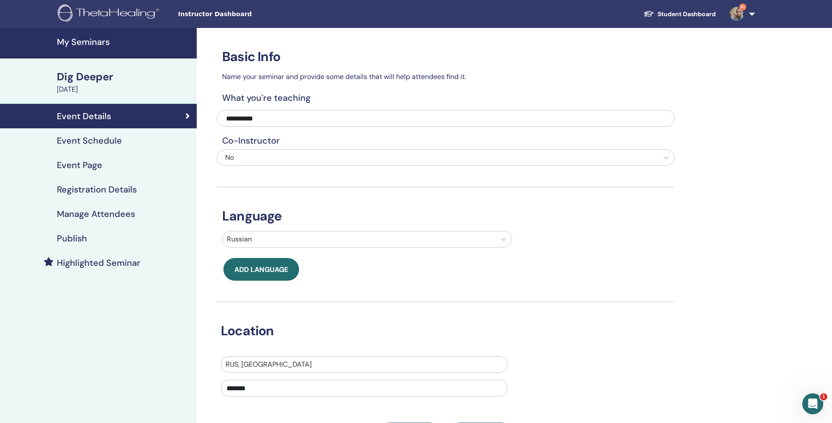
click at [72, 236] on h4 "Publish" at bounding box center [72, 238] width 30 height 10
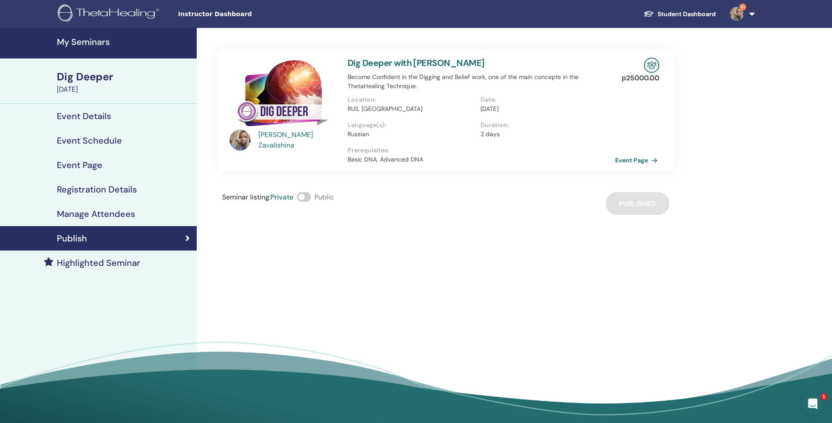
click at [637, 158] on link "Event Page" at bounding box center [638, 160] width 46 height 13
click at [641, 207] on div "Seminar listing : Private Public Published" at bounding box center [446, 203] width 458 height 23
click at [308, 198] on span at bounding box center [304, 197] width 14 height 10
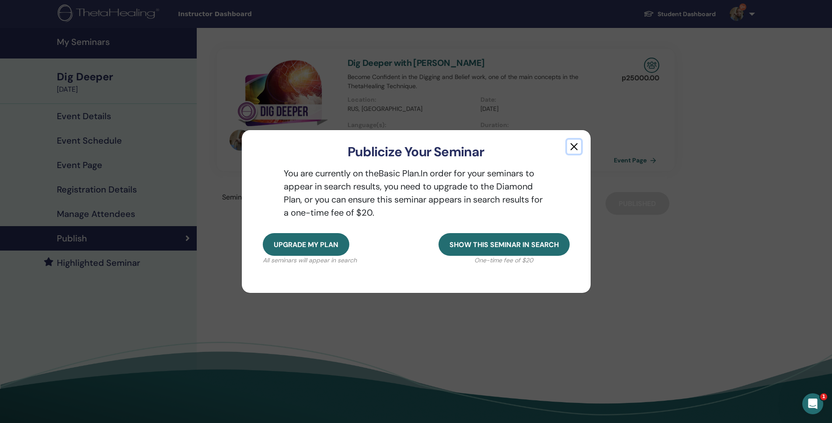
click at [576, 146] on button "button" at bounding box center [574, 147] width 14 height 14
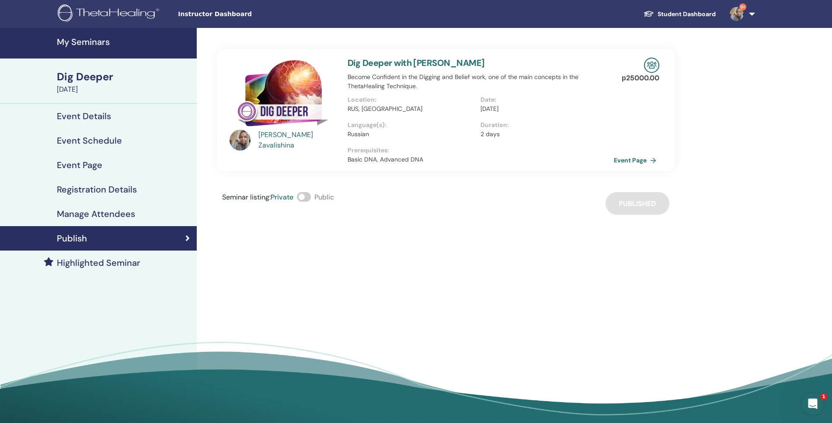
click at [284, 201] on span "Private" at bounding box center [281, 197] width 23 height 9
click at [307, 196] on span at bounding box center [304, 197] width 14 height 10
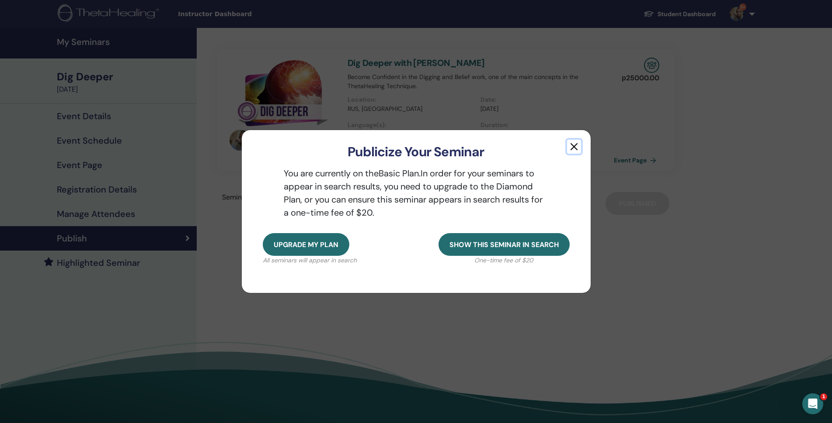
click at [574, 142] on button "button" at bounding box center [574, 147] width 14 height 14
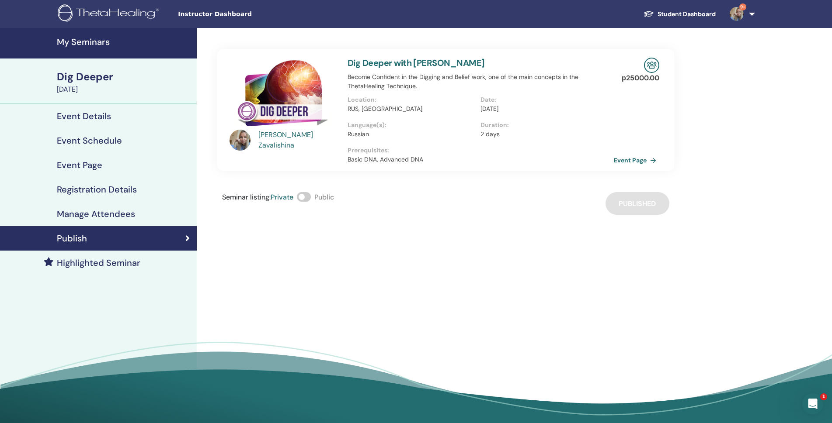
click at [302, 198] on span at bounding box center [304, 197] width 14 height 10
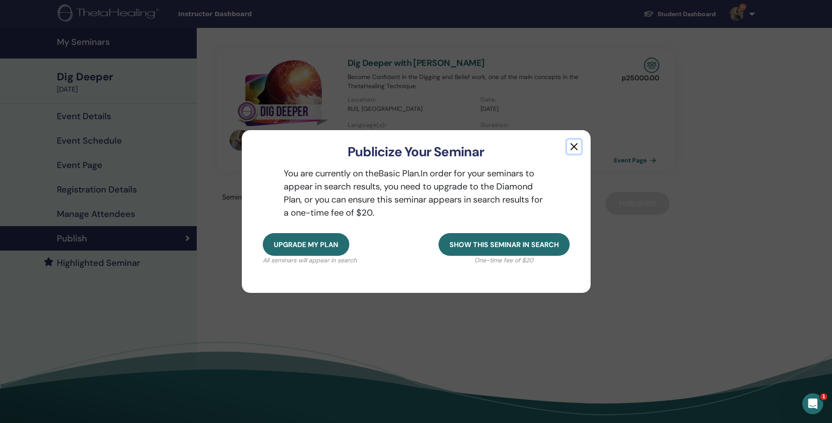
click at [575, 142] on button "button" at bounding box center [574, 147] width 14 height 14
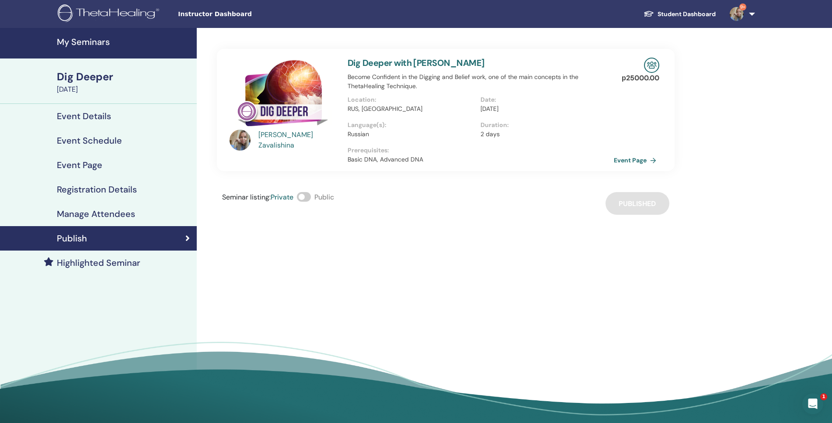
click at [640, 207] on div "Seminar listing : Private Public Published" at bounding box center [446, 203] width 458 height 23
click at [100, 262] on h4 "Highlighted Seminar" at bounding box center [98, 263] width 83 height 10
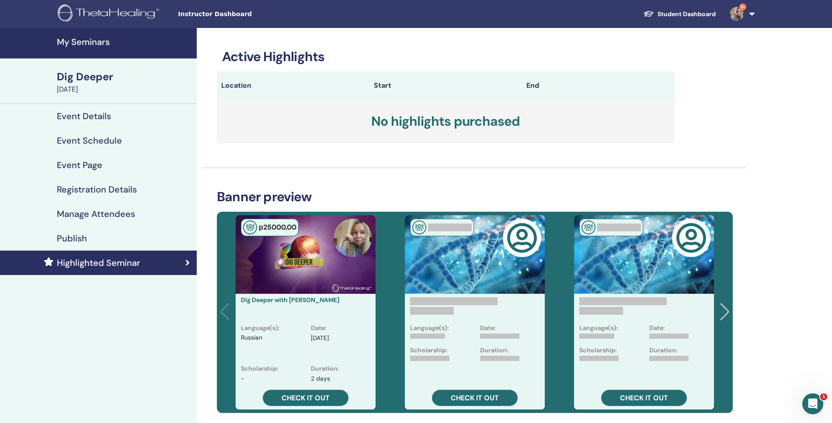
click at [90, 74] on div "Dig Deeper" at bounding box center [124, 76] width 135 height 15
